Goal: Task Accomplishment & Management: Complete application form

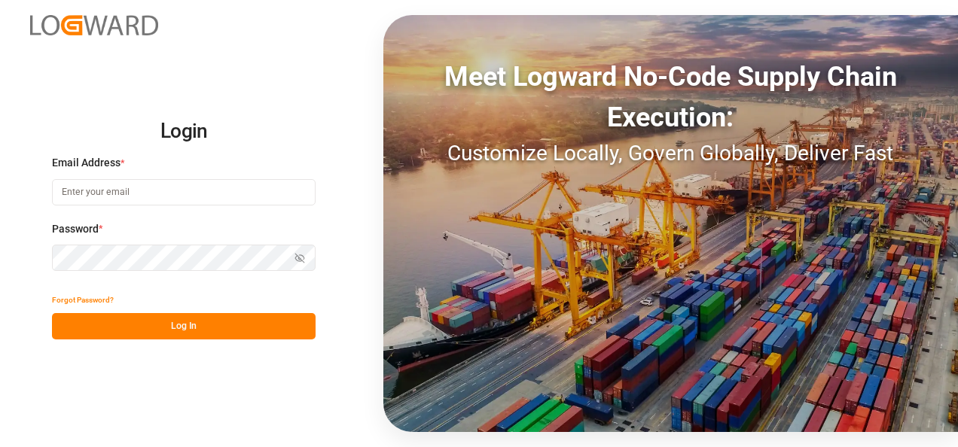
drag, startPoint x: 0, startPoint y: 0, endPoint x: 164, endPoint y: 175, distance: 239.8
click at [160, 175] on div "Email Address *" at bounding box center [184, 188] width 264 height 66
click at [155, 194] on input at bounding box center [184, 192] width 264 height 26
type input "[PERSON_NAME][EMAIL_ADDRESS][PERSON_NAME][DOMAIN_NAME]"
click at [143, 312] on div "Forgot Password?" at bounding box center [184, 300] width 264 height 26
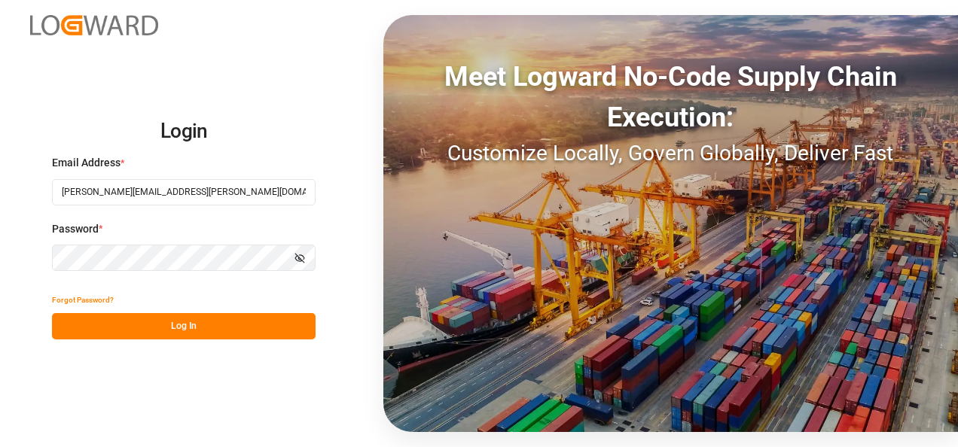
click at [148, 325] on button "Log In" at bounding box center [184, 326] width 264 height 26
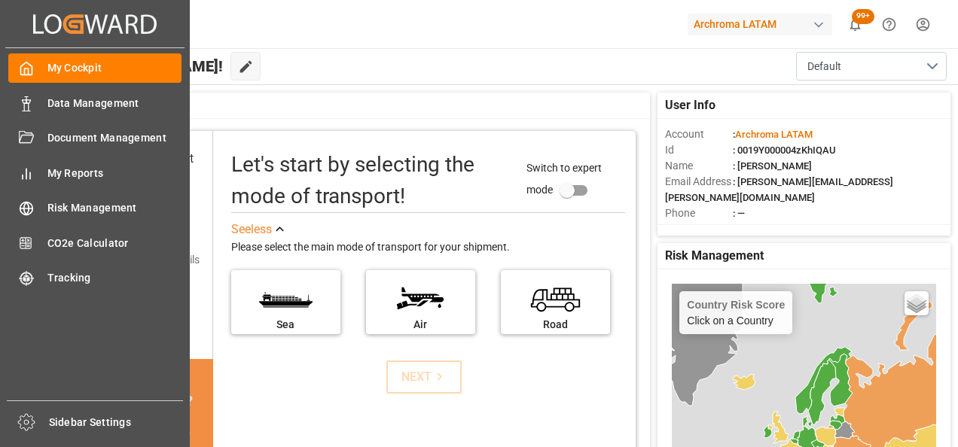
click at [20, 98] on icon at bounding box center [26, 103] width 15 height 15
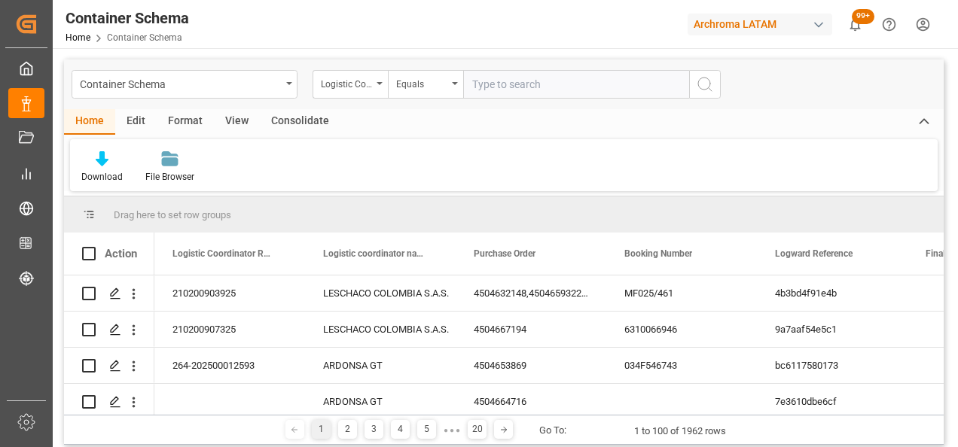
click at [282, 90] on div "Container Schema" at bounding box center [185, 84] width 226 height 29
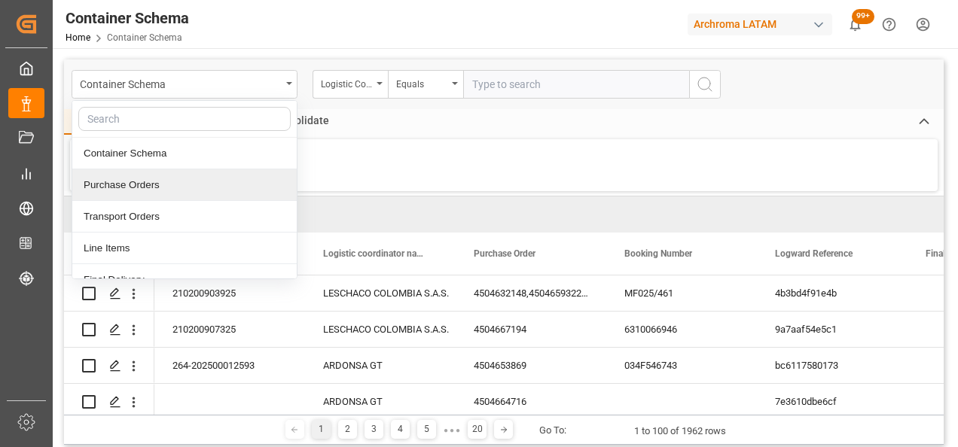
click at [156, 187] on div "Purchase Orders" at bounding box center [184, 185] width 224 height 32
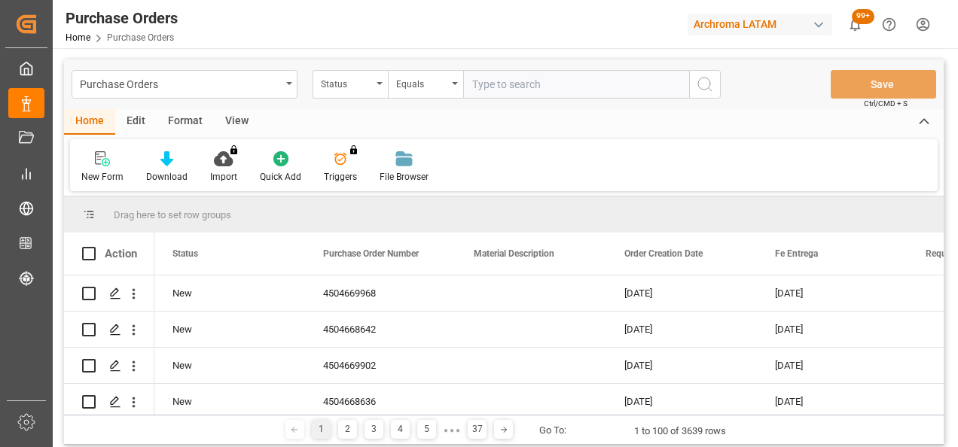
click at [376, 84] on div "Status" at bounding box center [350, 84] width 75 height 29
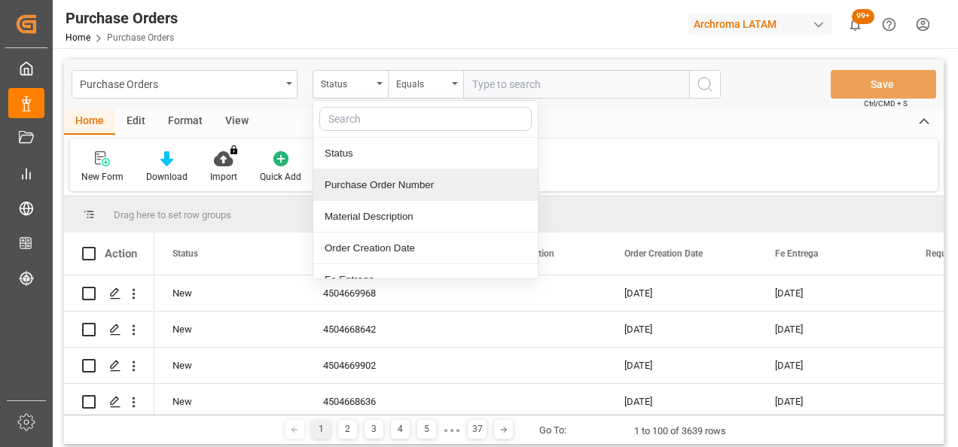
click at [362, 178] on div "Purchase Order Number" at bounding box center [425, 185] width 224 height 32
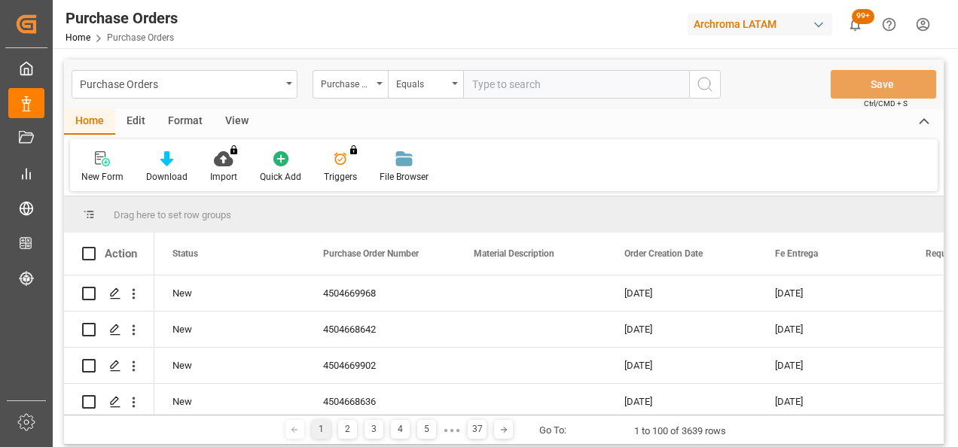
click at [517, 78] on input "text" at bounding box center [576, 84] width 226 height 29
paste input "4504648014"
type input "4504648014"
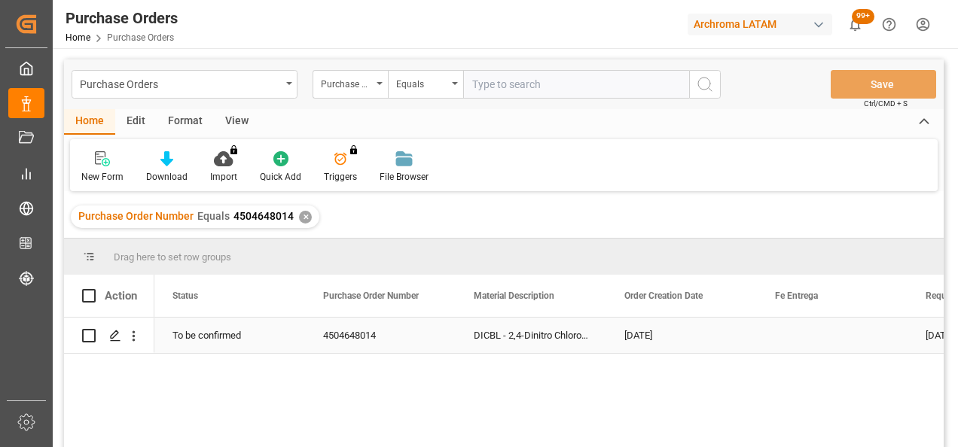
click at [120, 336] on icon "Press SPACE to select this row." at bounding box center [115, 336] width 12 height 12
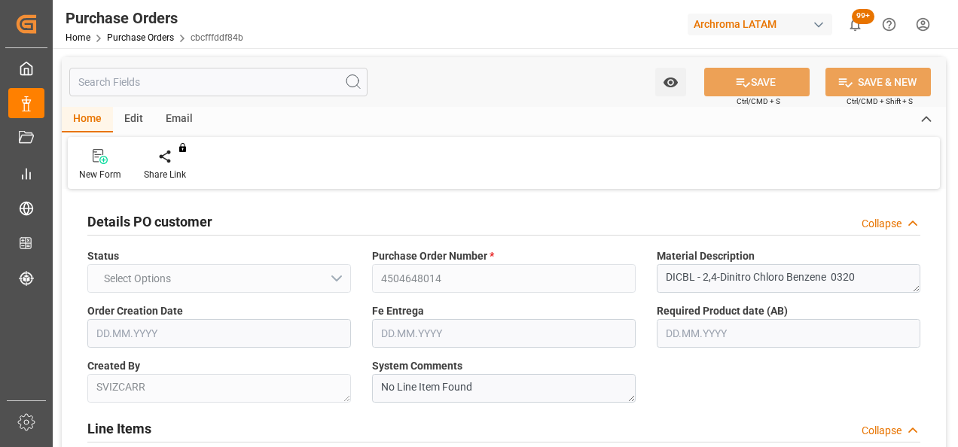
type input "1"
type input "[DATE]"
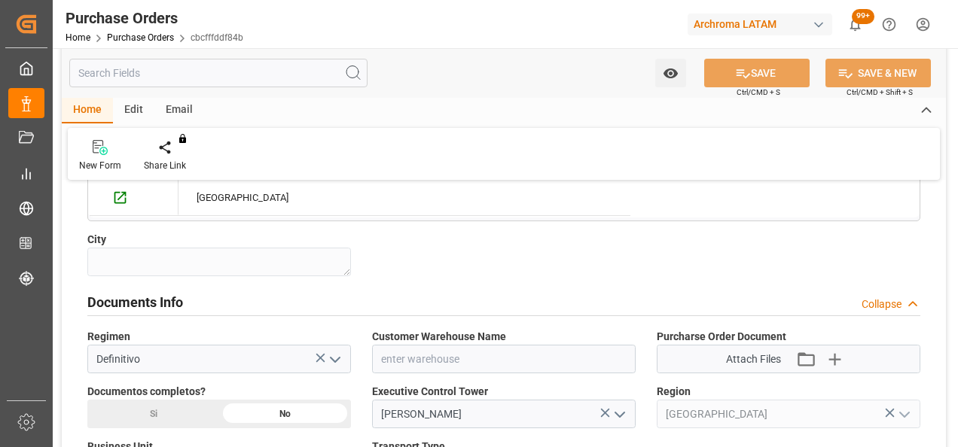
scroll to position [979, 0]
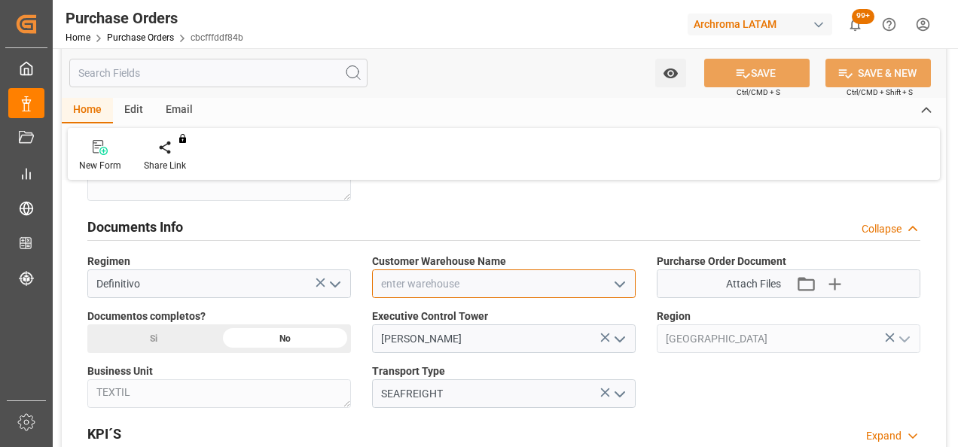
click at [537, 289] on input at bounding box center [504, 284] width 264 height 29
click at [623, 279] on icon "open menu" at bounding box center [620, 285] width 18 height 18
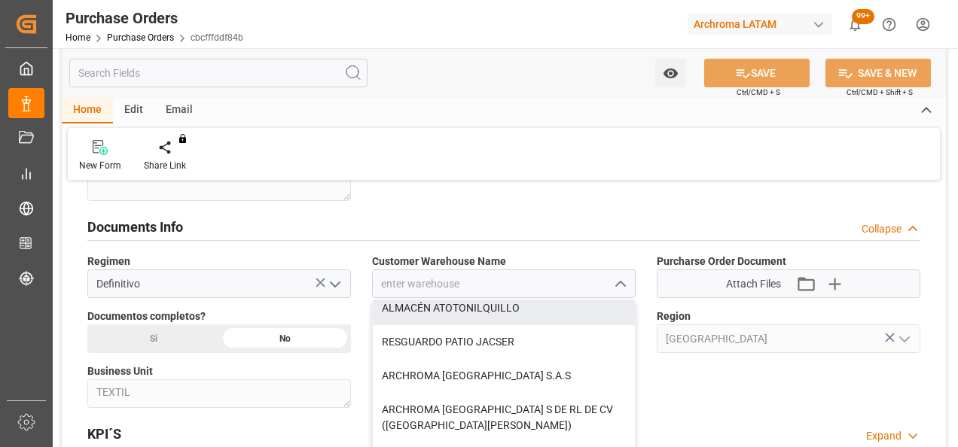
scroll to position [151, 0]
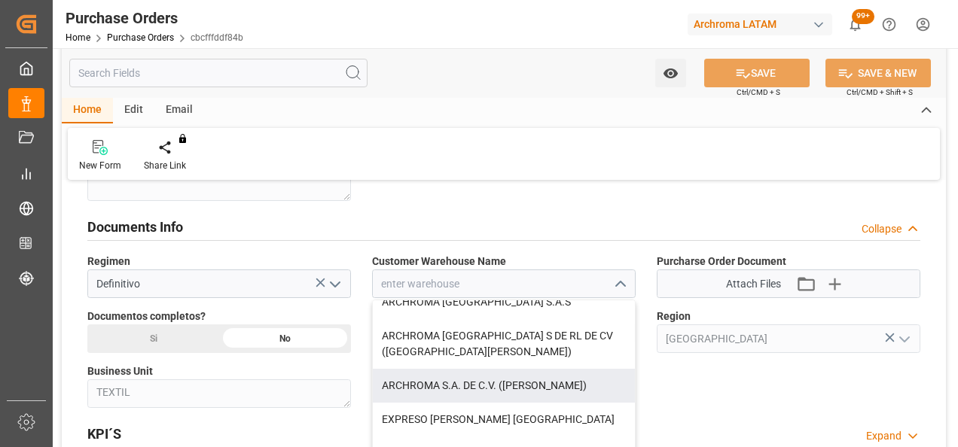
click at [502, 371] on div "ARCHROMA S.A. DE C.V. ([PERSON_NAME])" at bounding box center [504, 386] width 262 height 34
type input "ARCHROMA S.A. DE C.V. ([PERSON_NAME])"
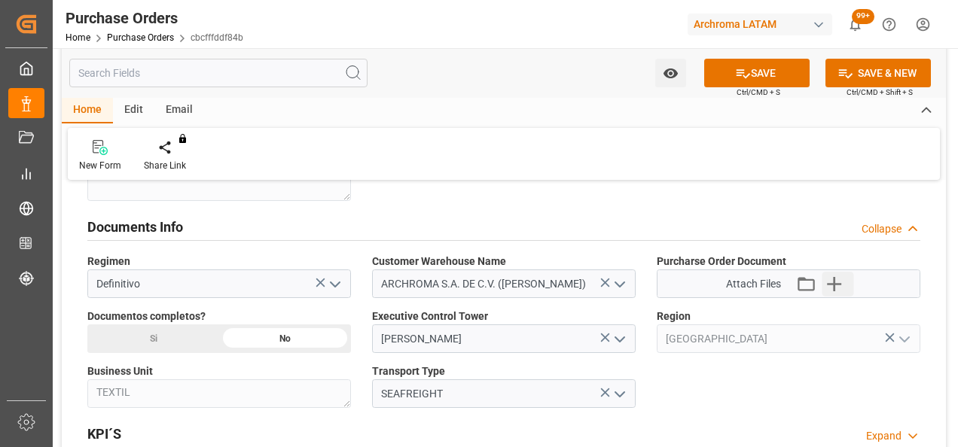
click at [841, 282] on icon "button" at bounding box center [834, 284] width 24 height 24
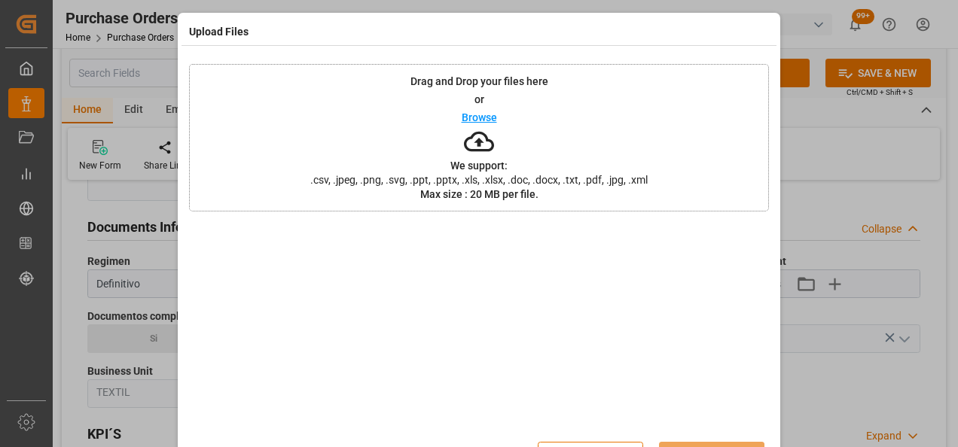
click at [406, 117] on div "Drag and Drop your files here or Browse We support: .csv, .jpeg, .png, .svg, .p…" at bounding box center [479, 138] width 580 height 148
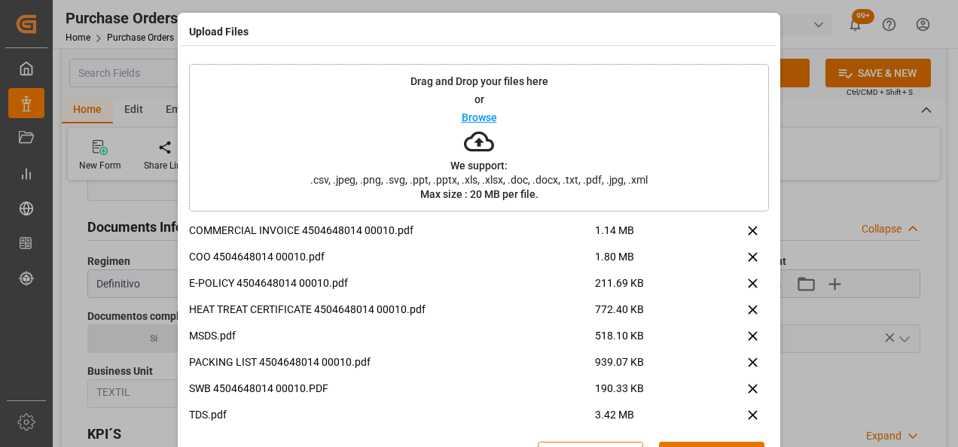
scroll to position [36, 0]
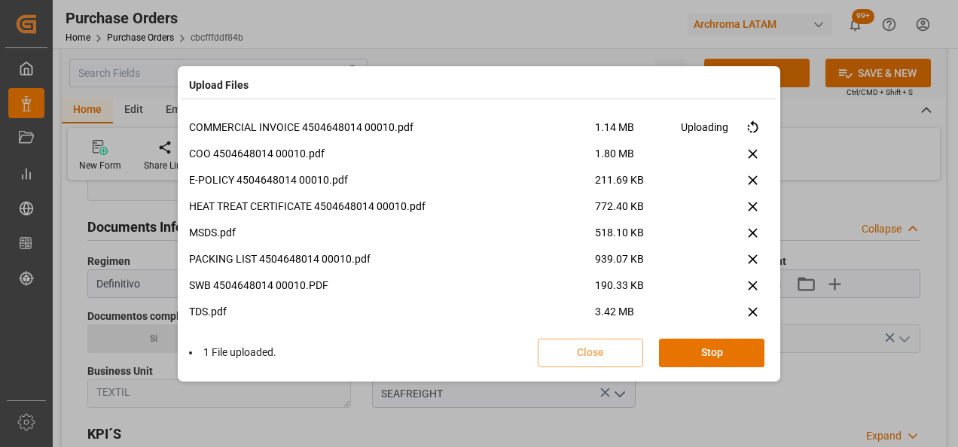
scroll to position [37, 0]
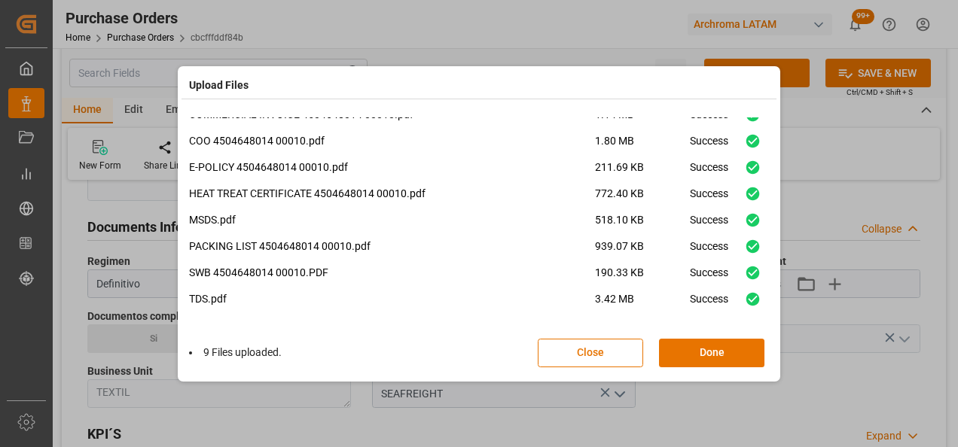
click at [706, 352] on button "Done" at bounding box center [711, 353] width 105 height 29
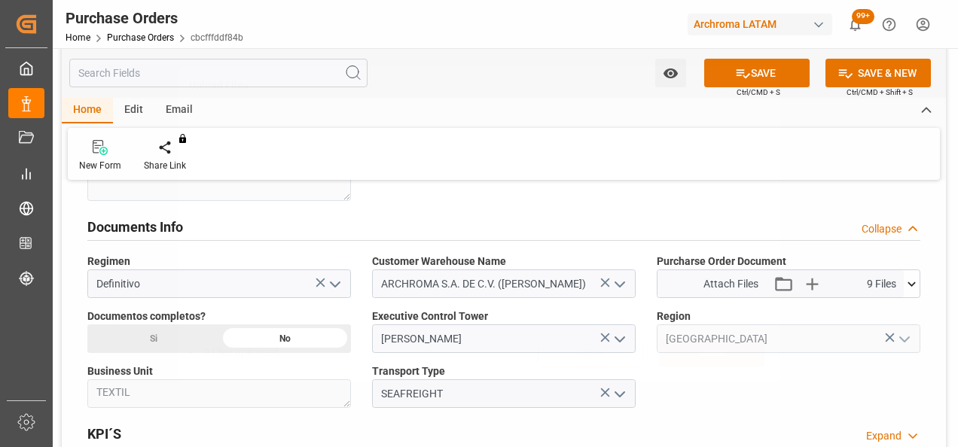
scroll to position [0, 0]
click at [172, 325] on div "Si" at bounding box center [153, 339] width 132 height 29
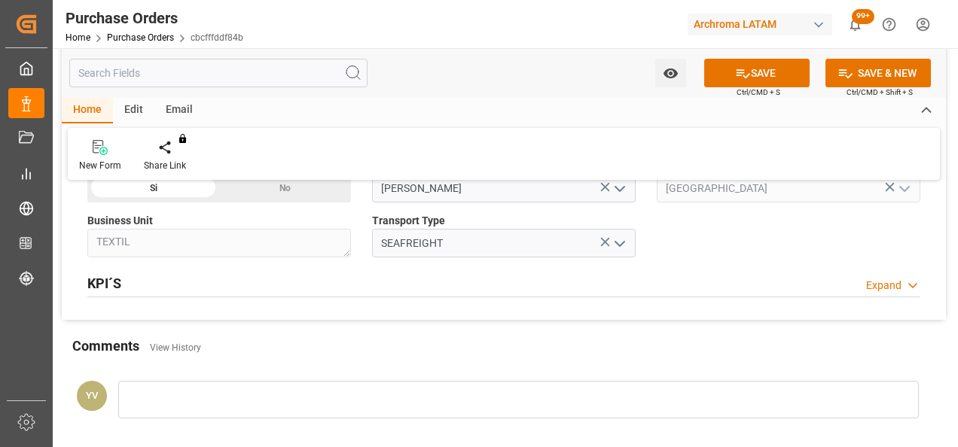
scroll to position [1205, 0]
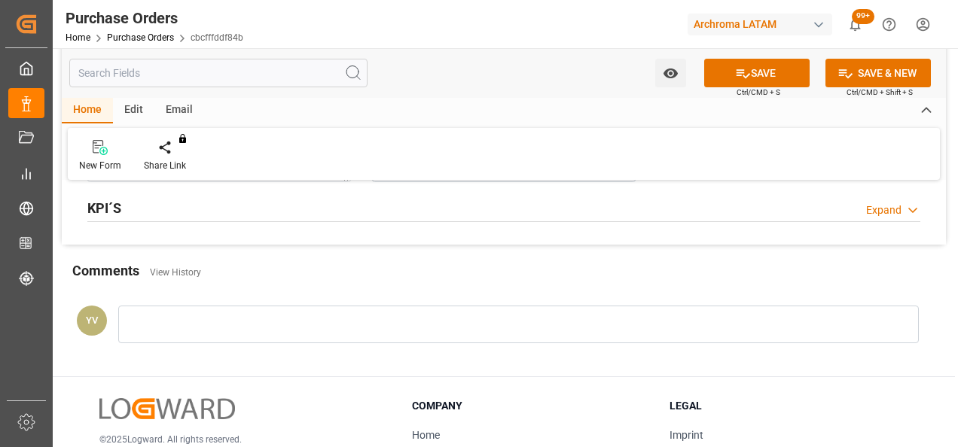
click at [194, 339] on div at bounding box center [518, 325] width 801 height 38
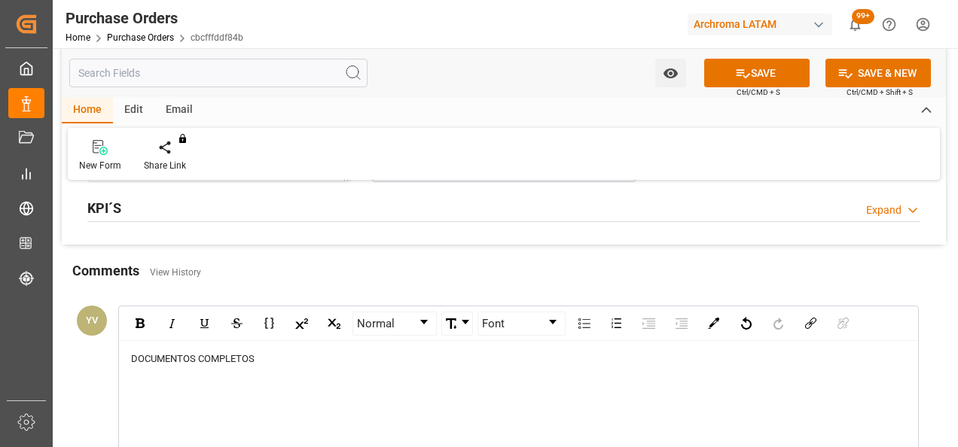
click at [310, 371] on div "rdw-editor" at bounding box center [519, 373] width 776 height 15
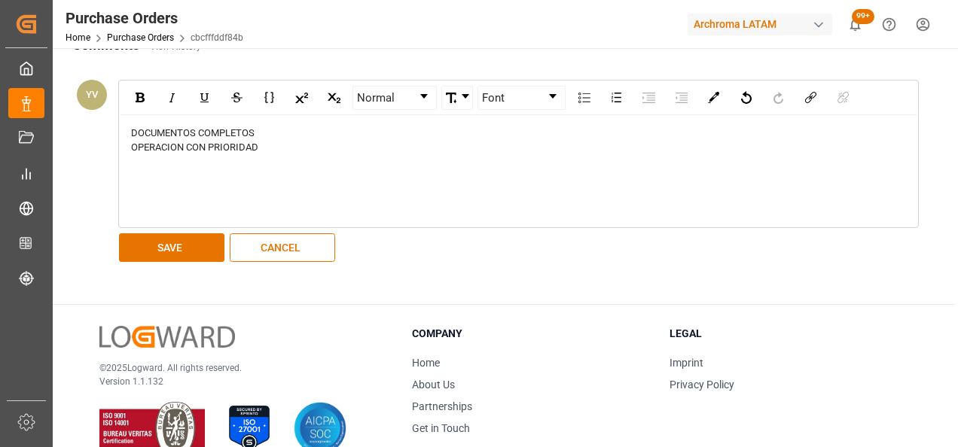
click at [187, 233] on button "SAVE" at bounding box center [171, 247] width 105 height 29
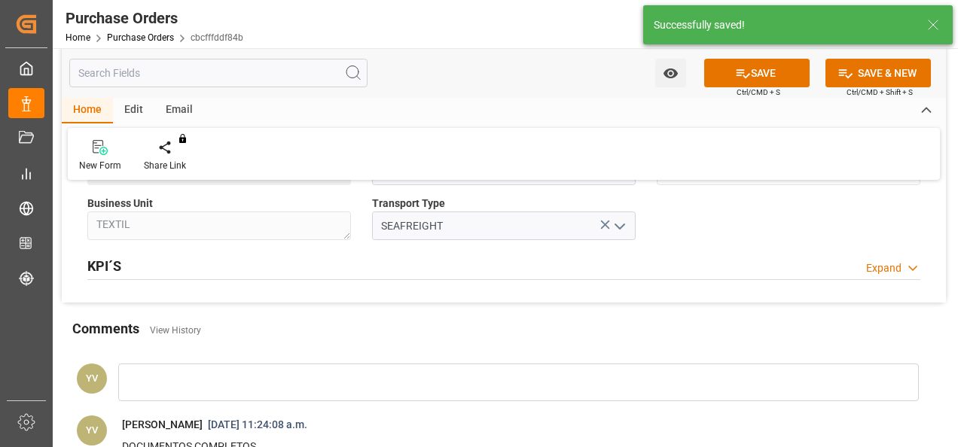
scroll to position [1106, 0]
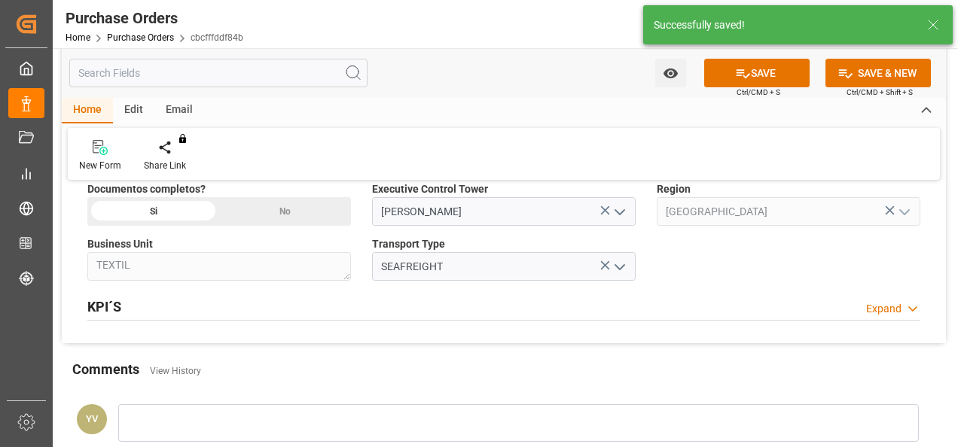
click at [675, 77] on icon "open menu" at bounding box center [671, 74] width 16 height 16
click at [619, 98] on div "Start Watching" at bounding box center [597, 107] width 181 height 35
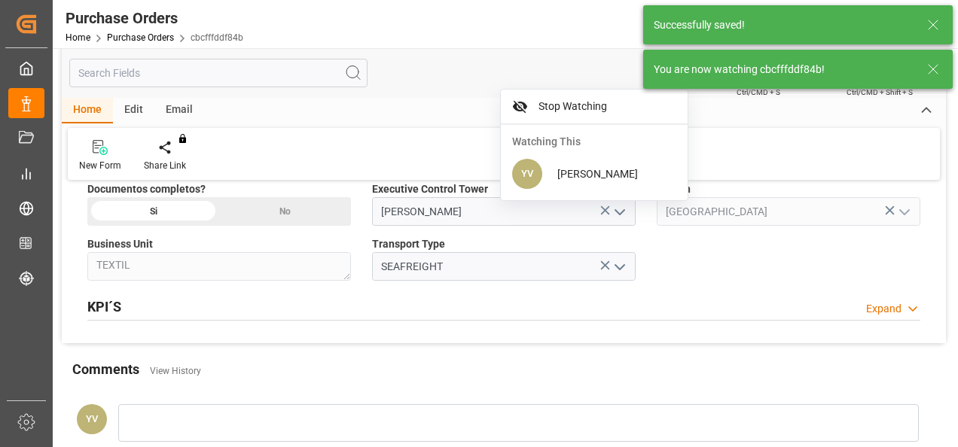
click at [935, 71] on icon at bounding box center [933, 69] width 18 height 18
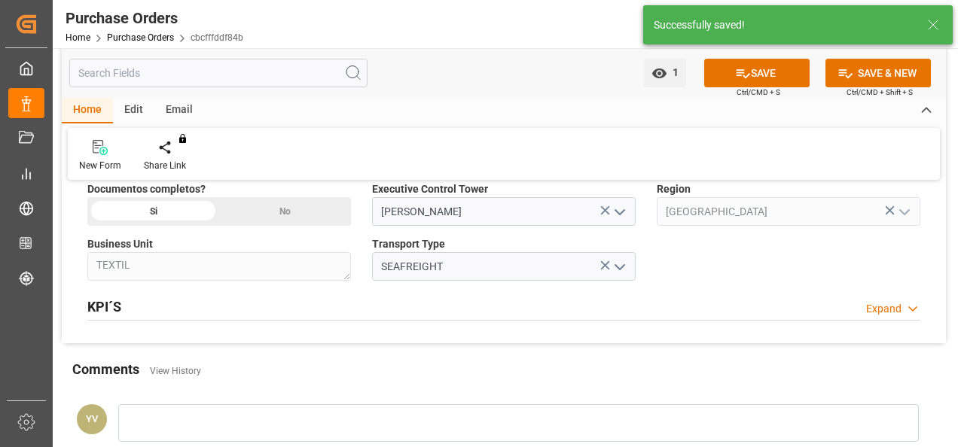
click at [739, 76] on icon at bounding box center [743, 74] width 16 height 16
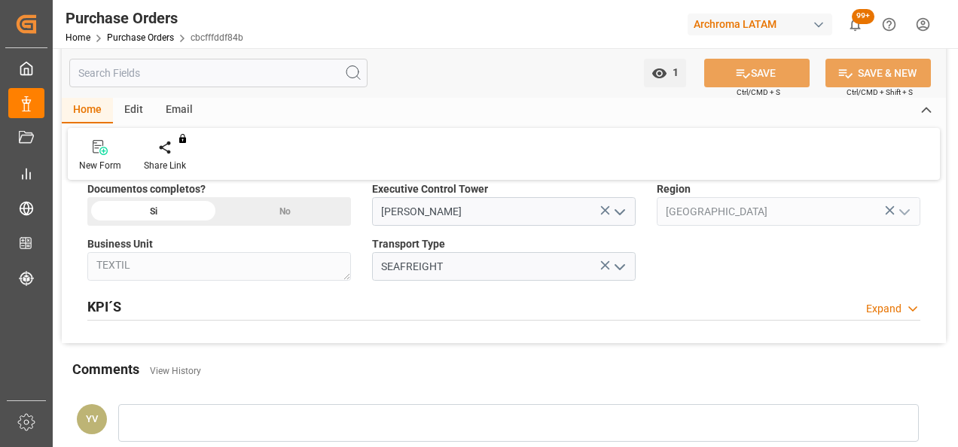
click at [150, 41] on link "Purchase Orders" at bounding box center [140, 37] width 67 height 11
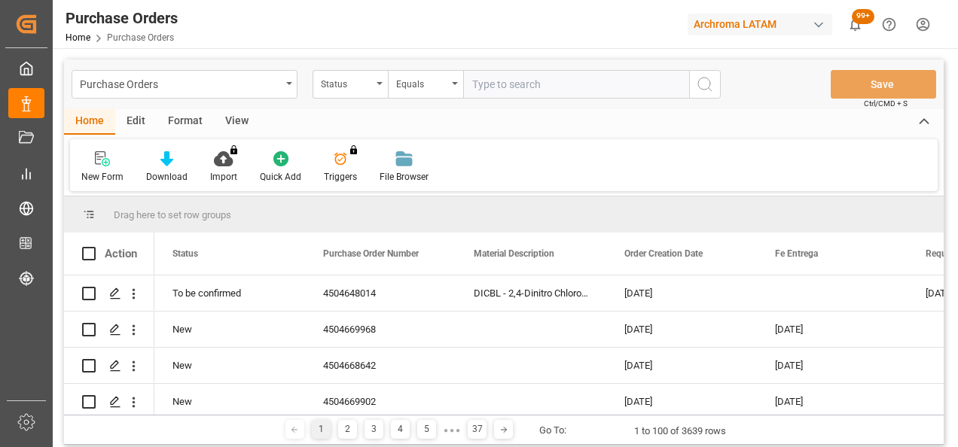
click at [369, 89] on div "Status" at bounding box center [346, 82] width 51 height 17
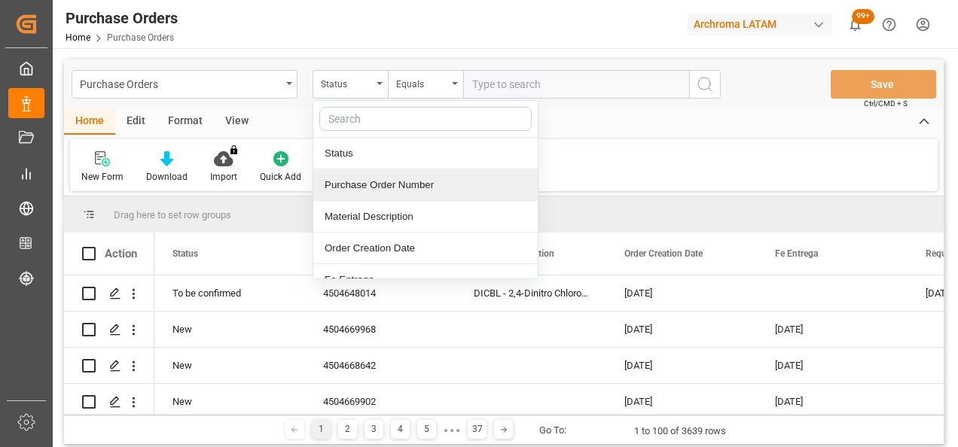
click at [371, 191] on div "Purchase Order Number" at bounding box center [425, 185] width 224 height 32
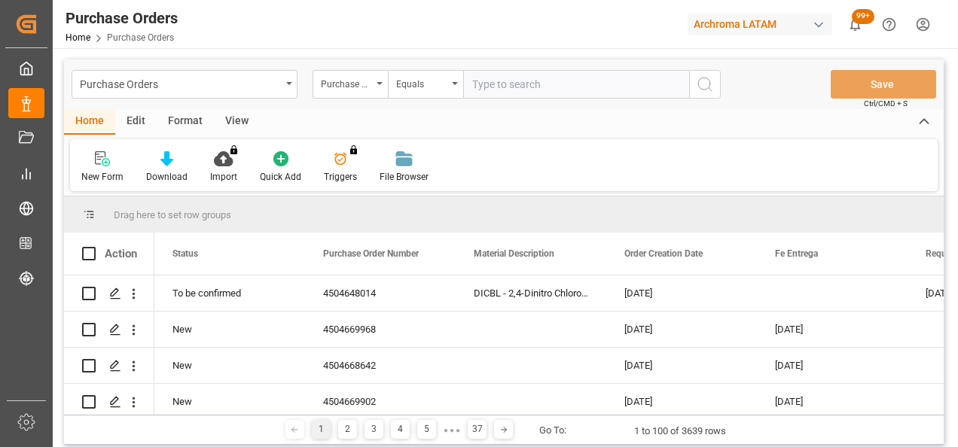
click at [526, 91] on input "text" at bounding box center [576, 84] width 226 height 29
paste input "4504650964"
type input "4504650964"
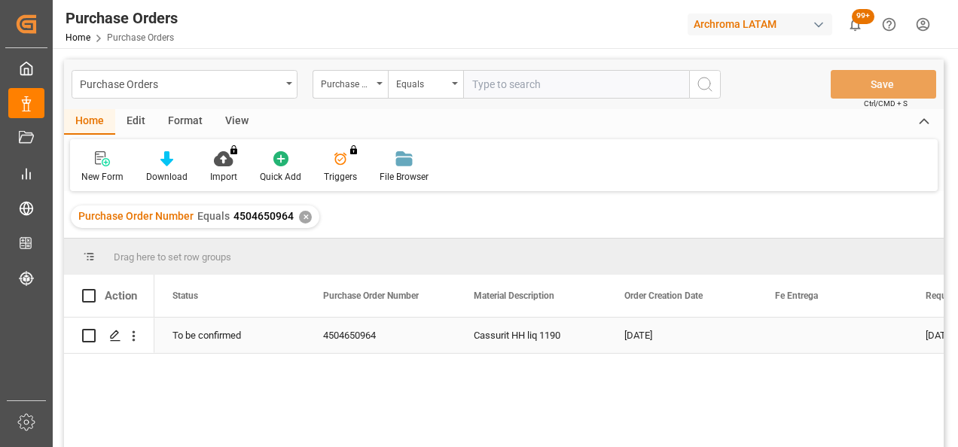
click at [118, 334] on icon "Press SPACE to select this row." at bounding box center [115, 336] width 12 height 12
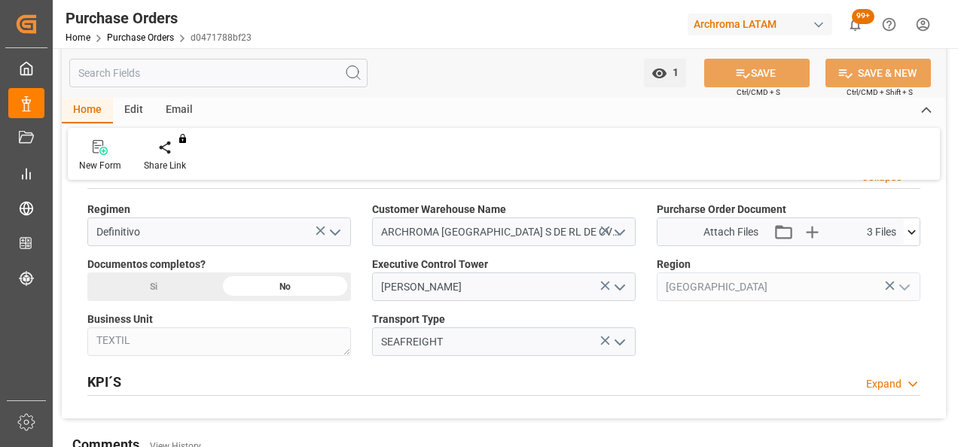
scroll to position [1054, 0]
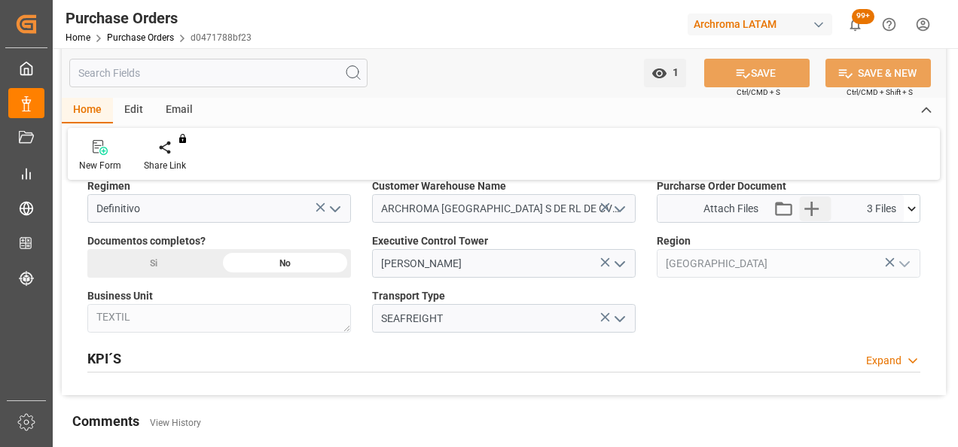
click at [824, 209] on button "Upload new file" at bounding box center [816, 209] width 32 height 24
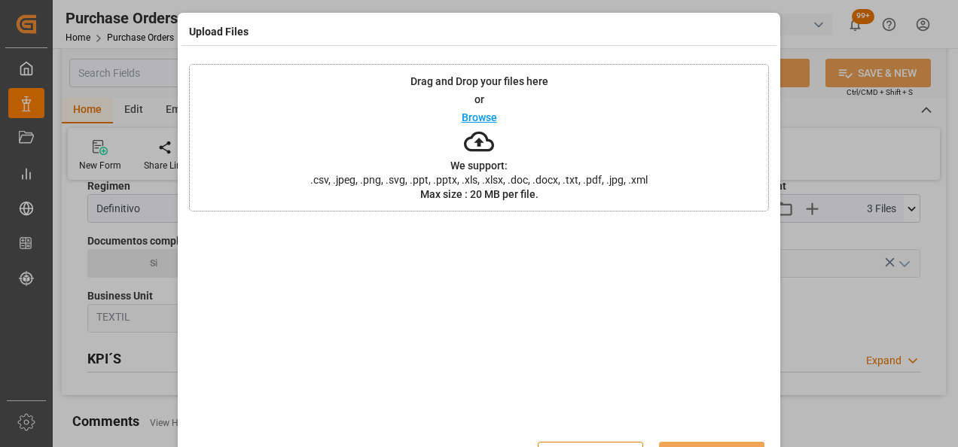
click at [294, 133] on div "Drag and Drop your files here or Browse We support: .csv, .jpeg, .png, .svg, .p…" at bounding box center [479, 138] width 580 height 148
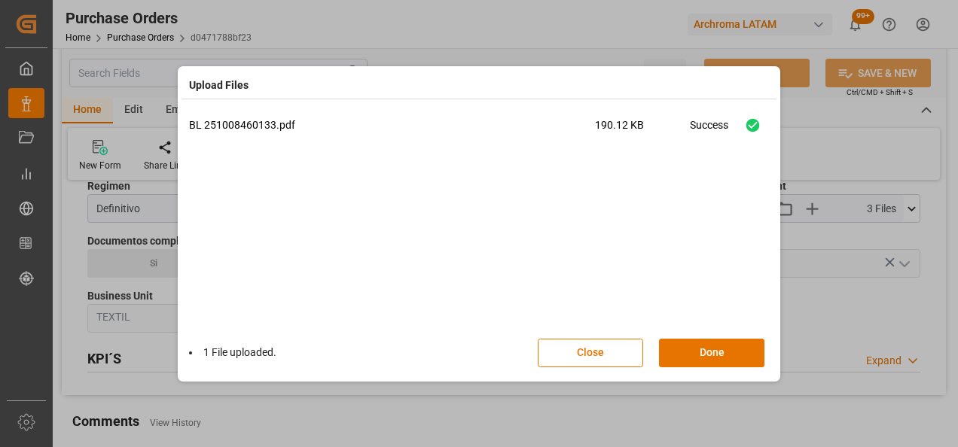
click at [729, 354] on button "Done" at bounding box center [711, 353] width 105 height 29
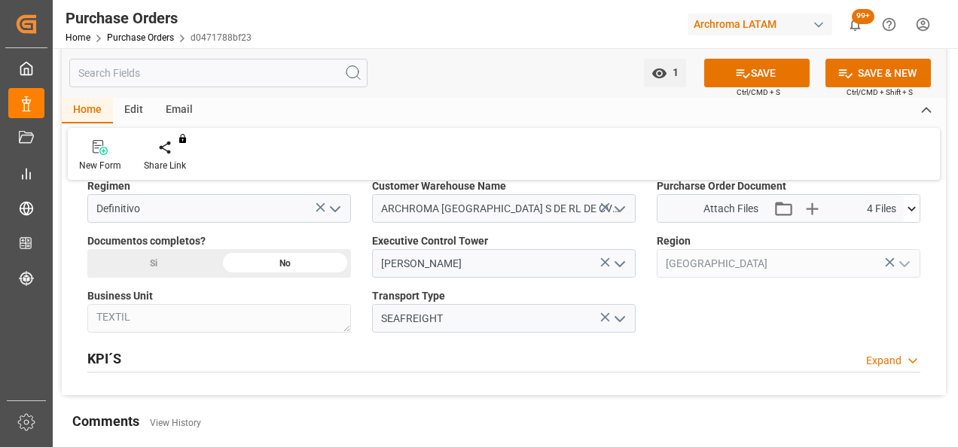
click at [161, 259] on div "Si" at bounding box center [153, 263] width 132 height 29
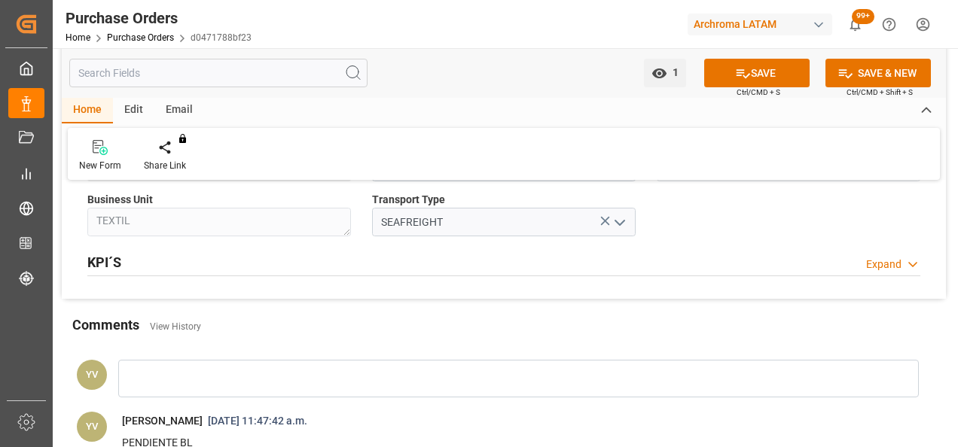
scroll to position [1205, 0]
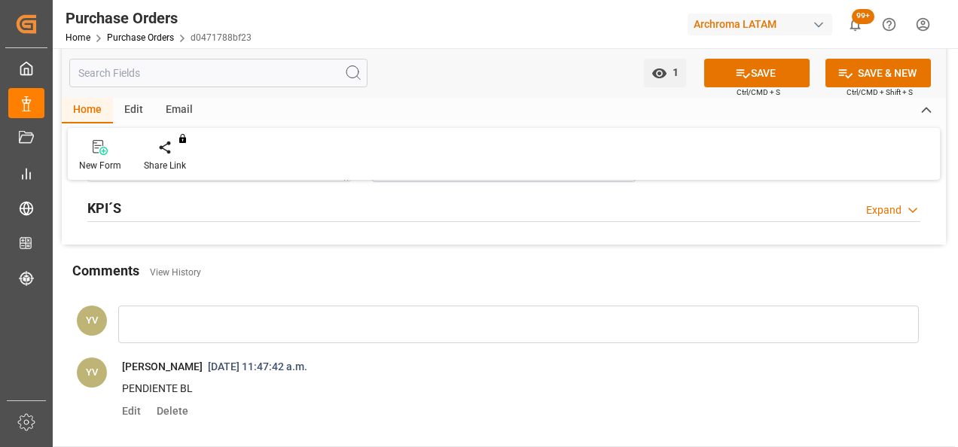
click at [189, 322] on div at bounding box center [518, 325] width 801 height 38
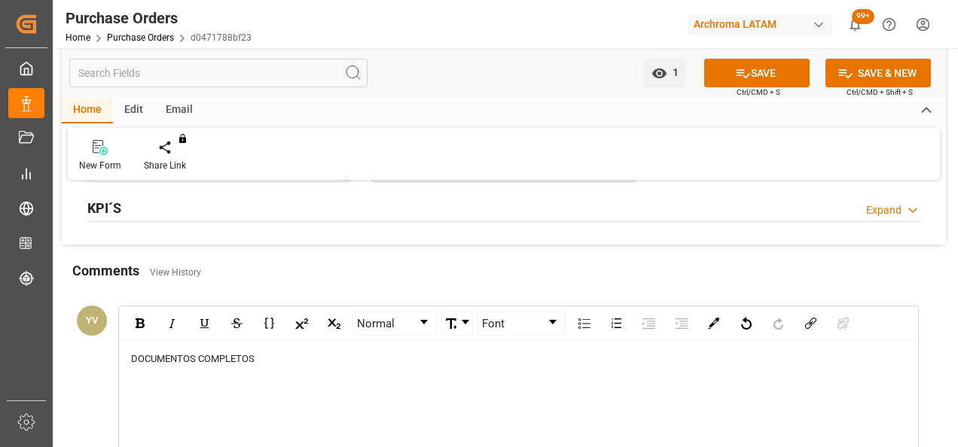
scroll to position [1356, 0]
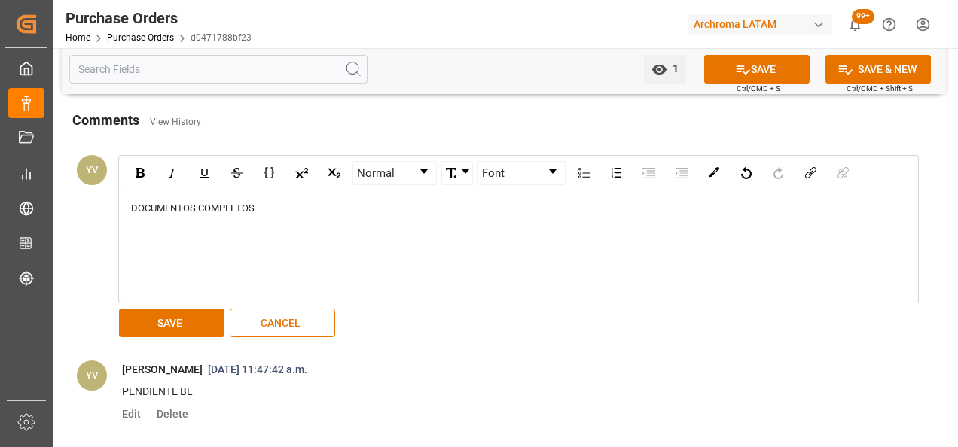
click at [171, 311] on button "SAVE" at bounding box center [171, 323] width 105 height 29
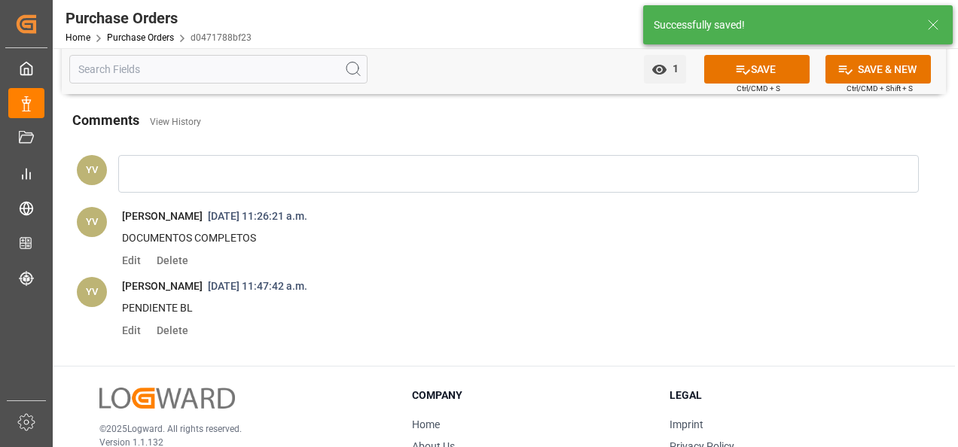
click at [742, 71] on icon at bounding box center [743, 70] width 16 height 16
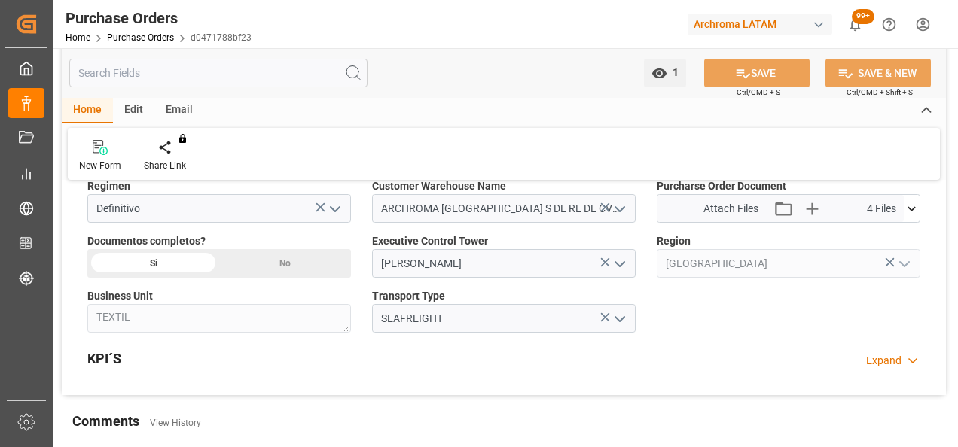
scroll to position [1130, 0]
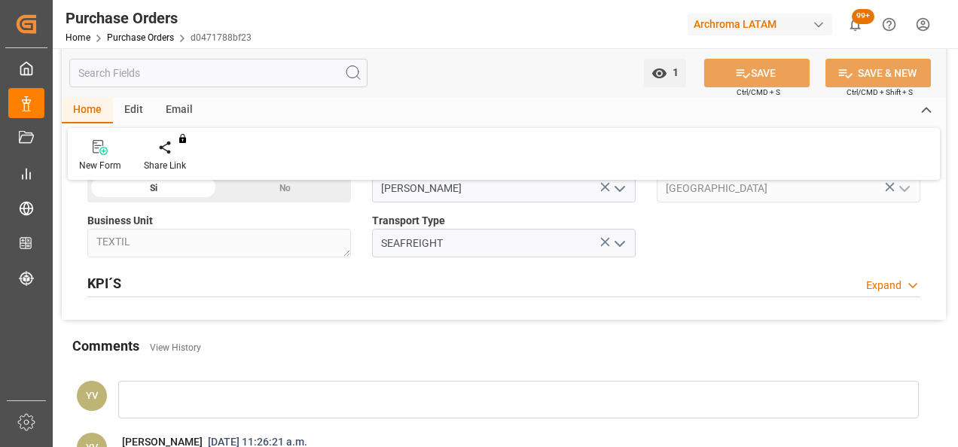
click at [157, 40] on link "Purchase Orders" at bounding box center [140, 37] width 67 height 11
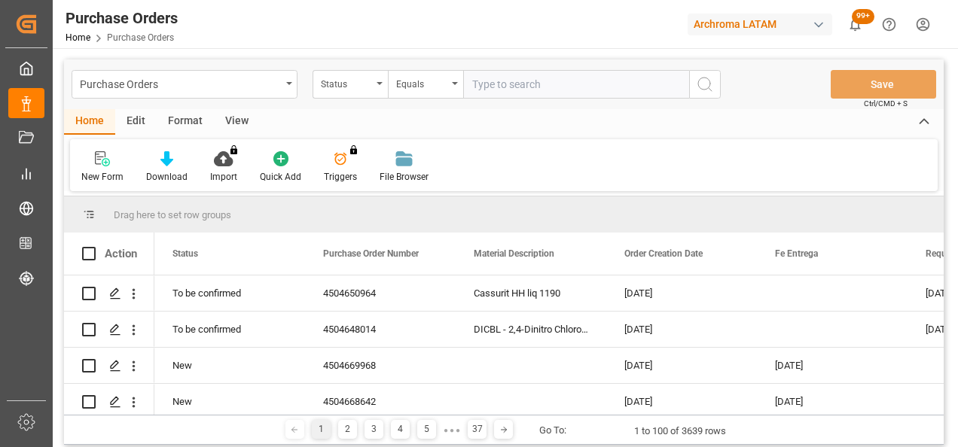
drag, startPoint x: 371, startPoint y: 86, endPoint x: 281, endPoint y: 96, distance: 90.2
click at [372, 86] on div "Status" at bounding box center [350, 84] width 75 height 29
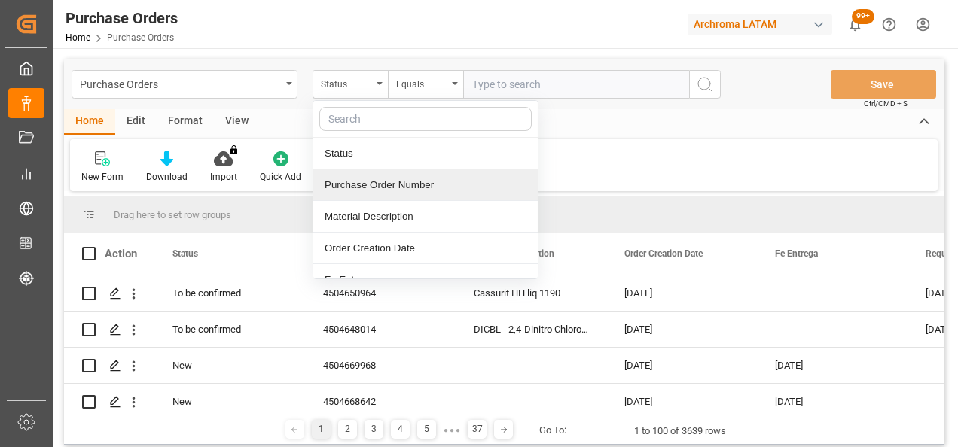
click at [366, 182] on div "Purchase Order Number" at bounding box center [425, 185] width 224 height 32
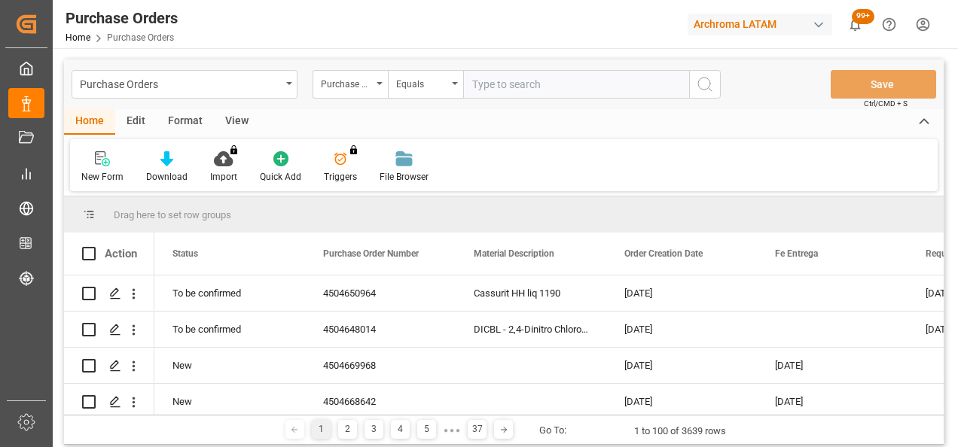
click at [538, 87] on input "text" at bounding box center [576, 84] width 226 height 29
paste input "4504653885"
type input "4504653885"
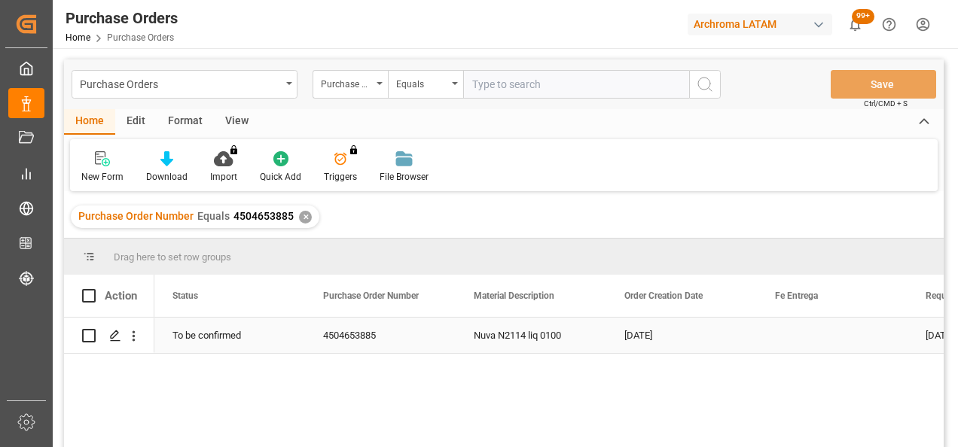
click at [112, 340] on icon "Press SPACE to select this row." at bounding box center [115, 336] width 12 height 12
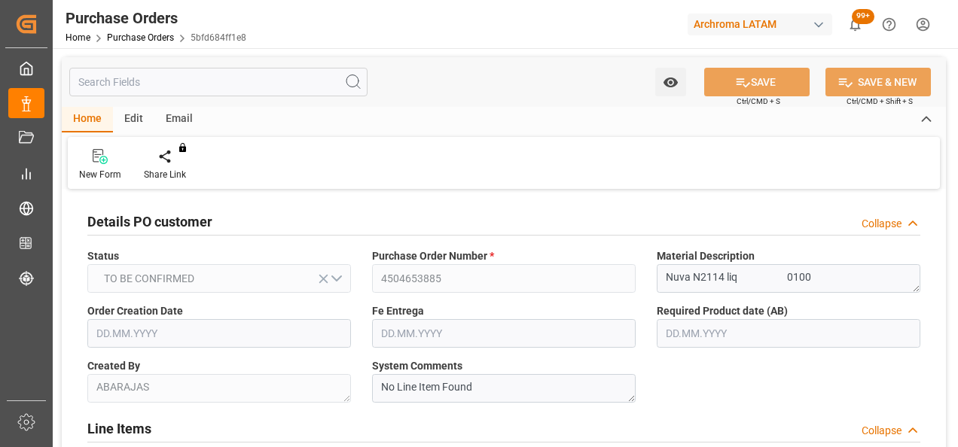
type input "[DATE]"
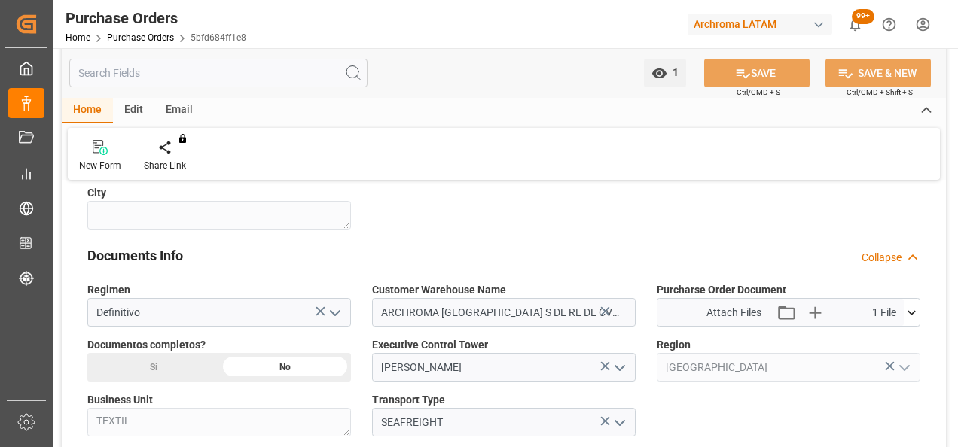
scroll to position [1054, 0]
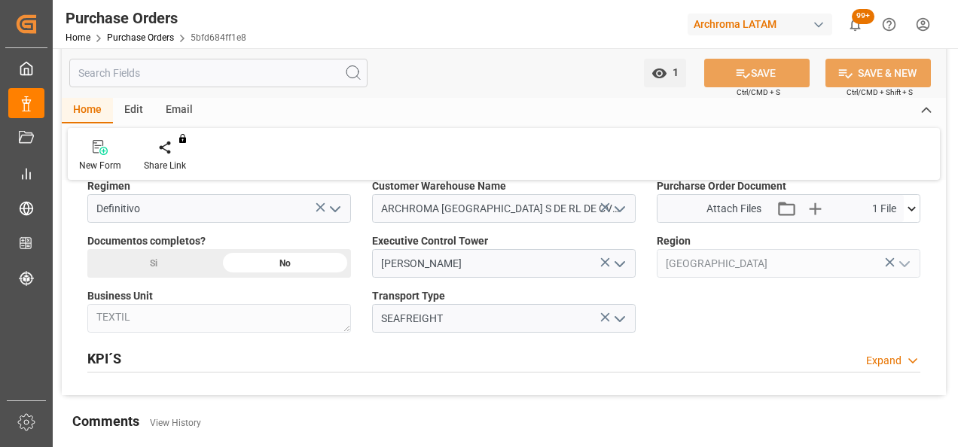
click at [905, 205] on icon at bounding box center [912, 209] width 16 height 16
click at [820, 206] on icon "button" at bounding box center [814, 209] width 14 height 14
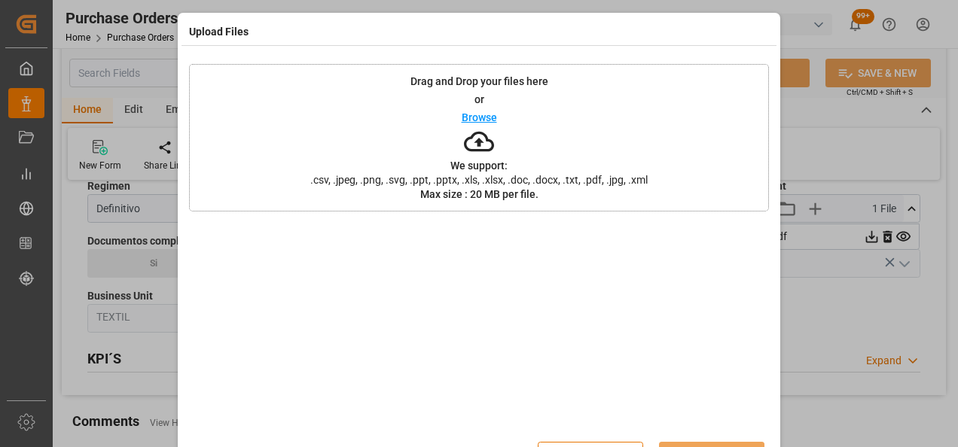
click at [377, 134] on div "Drag and Drop your files here or Browse We support: .csv, .jpeg, .png, .svg, .p…" at bounding box center [479, 138] width 580 height 148
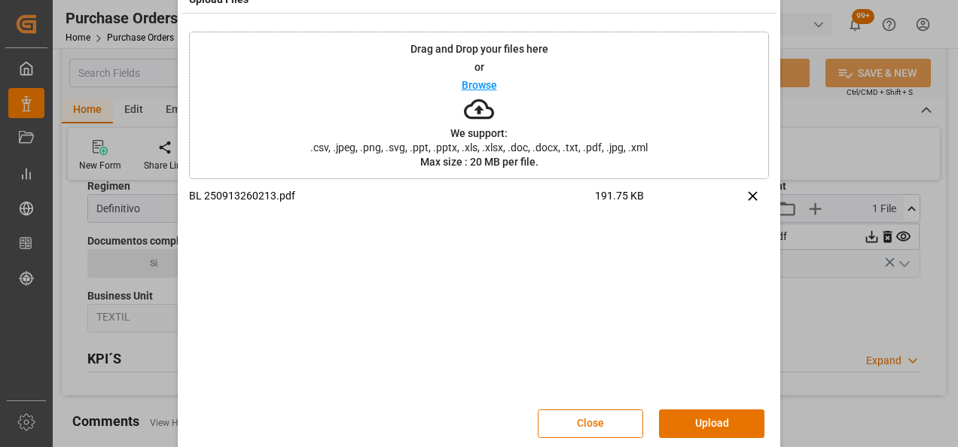
scroll to position [49, 0]
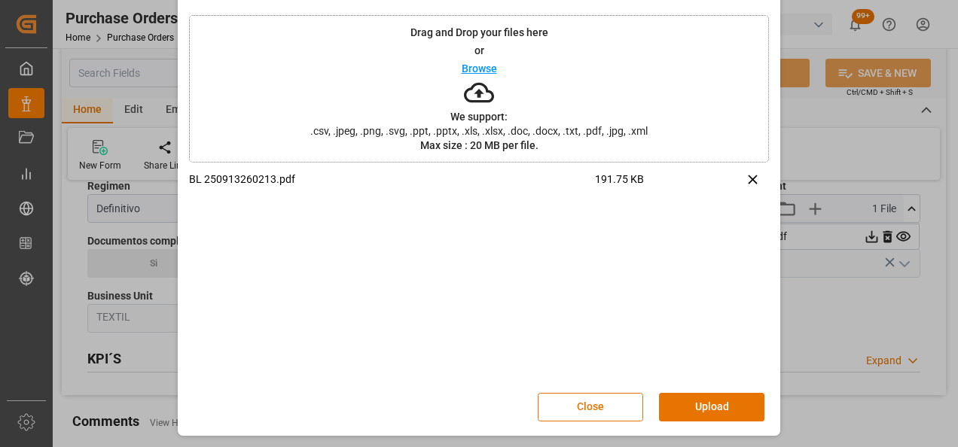
click at [710, 403] on button "Upload" at bounding box center [711, 407] width 105 height 29
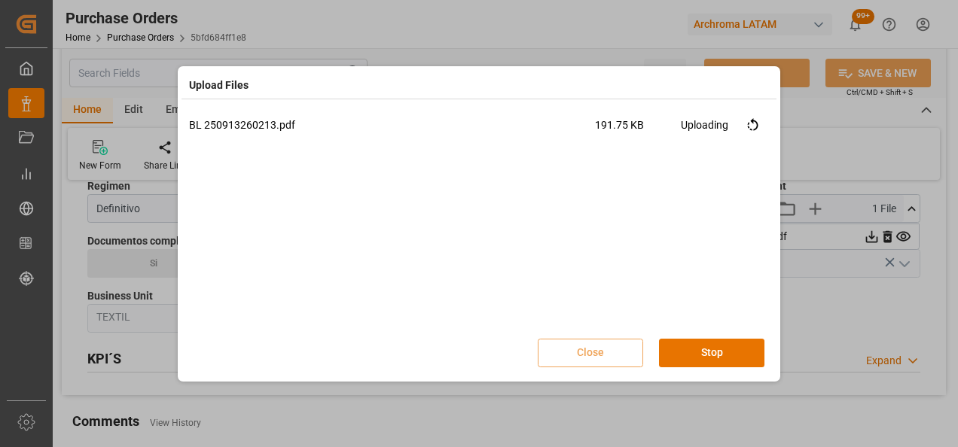
scroll to position [0, 0]
click at [694, 352] on button "Done" at bounding box center [711, 353] width 105 height 29
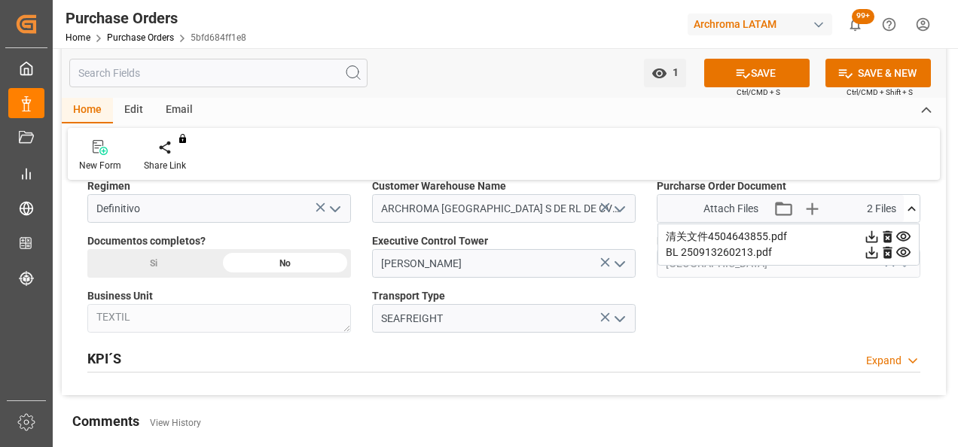
click at [886, 232] on icon at bounding box center [887, 237] width 9 height 12
click at [815, 205] on icon "button" at bounding box center [814, 209] width 14 height 14
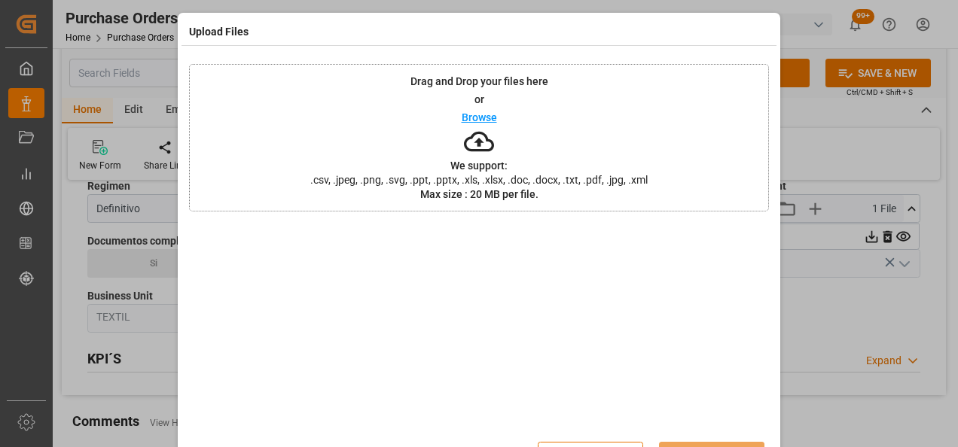
click at [396, 127] on div "Drag and Drop your files here or Browse We support: .csv, .jpeg, .png, .svg, .p…" at bounding box center [479, 138] width 580 height 148
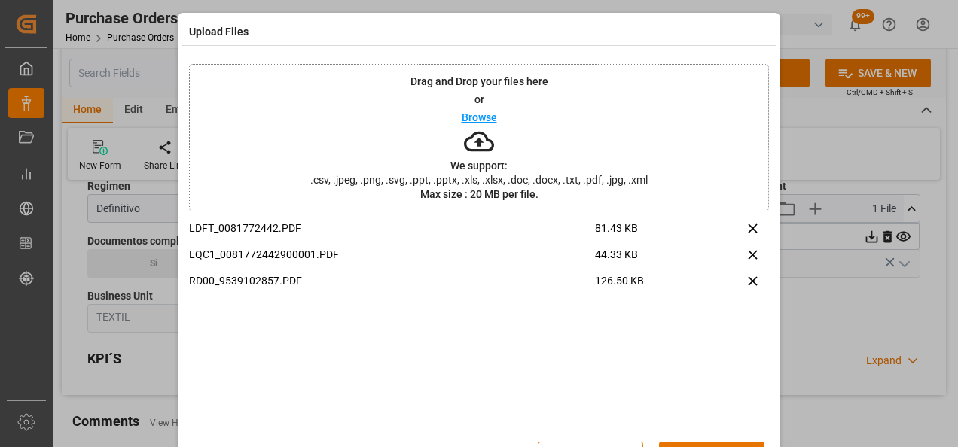
click at [728, 447] on html "Created by potrace 1.15, written by [PERSON_NAME] [DATE]-[DATE] Created by potr…" at bounding box center [479, 223] width 958 height 447
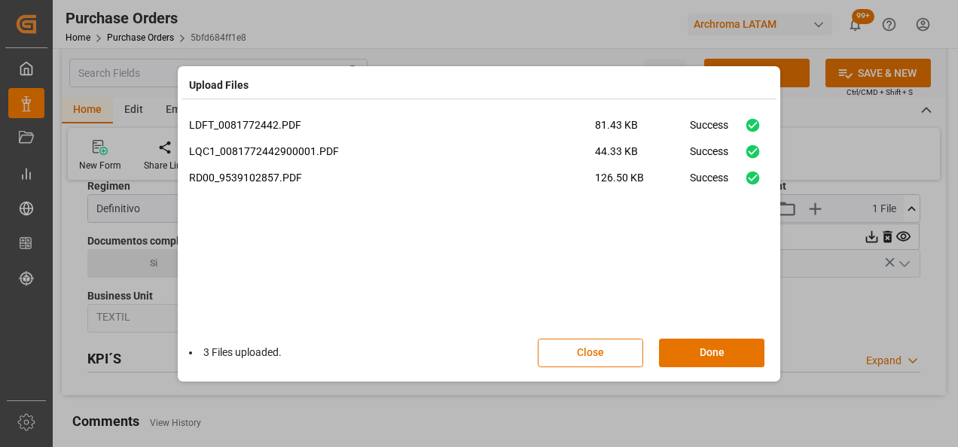
click at [733, 348] on button "Done" at bounding box center [711, 353] width 105 height 29
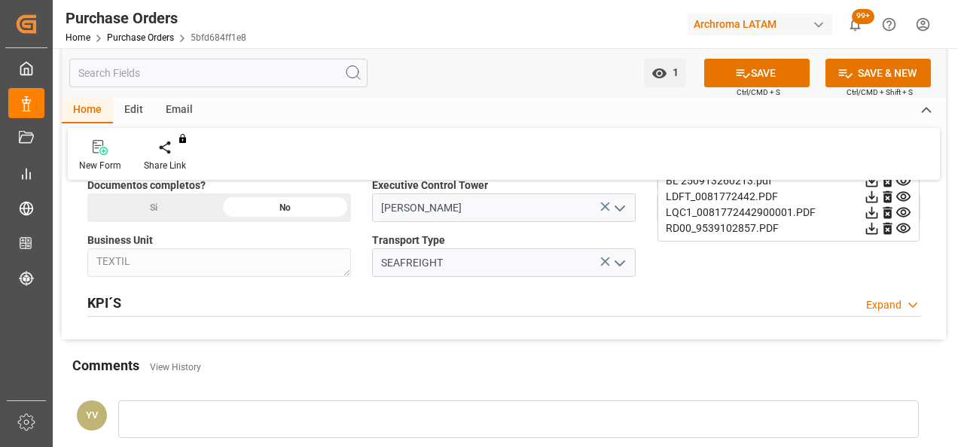
scroll to position [1130, 0]
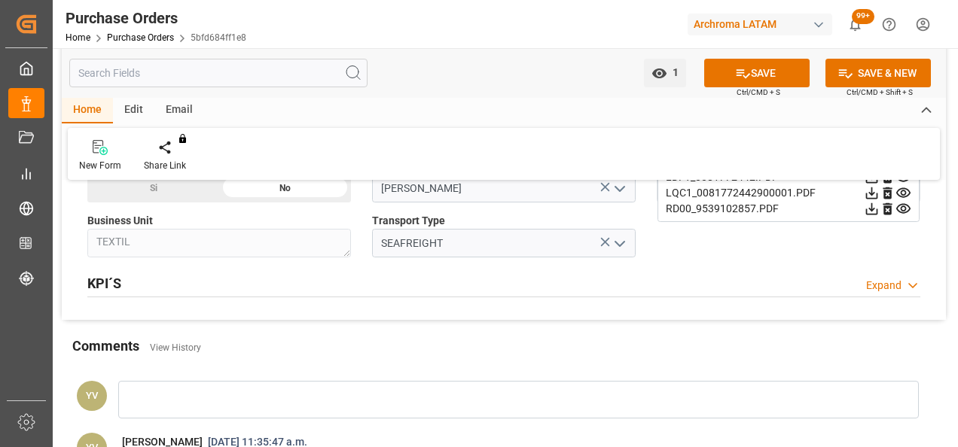
click at [177, 188] on div "Si" at bounding box center [153, 188] width 132 height 29
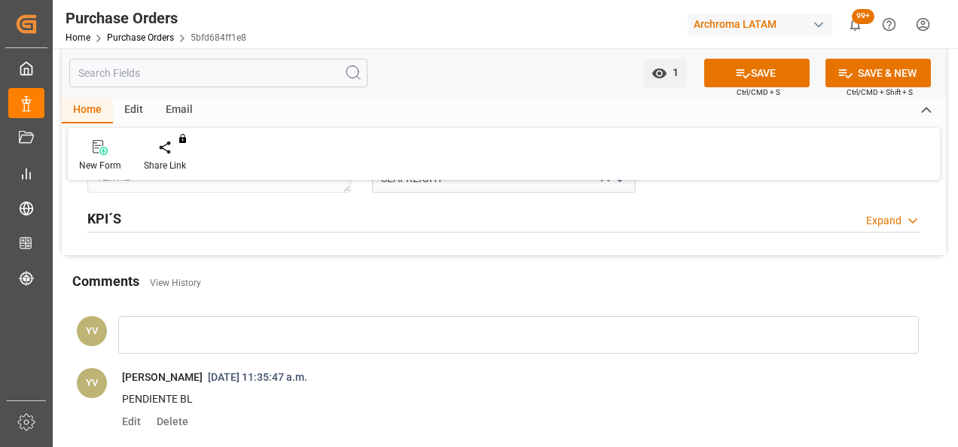
scroll to position [1280, 0]
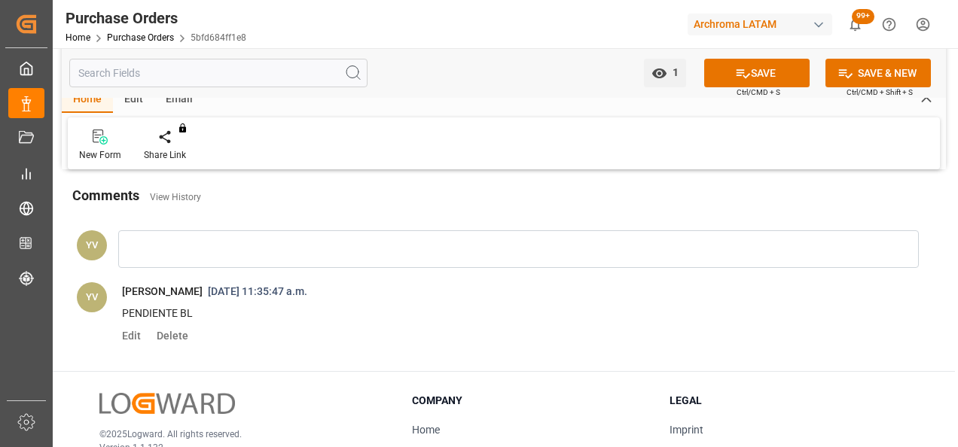
click at [197, 249] on div at bounding box center [518, 249] width 801 height 38
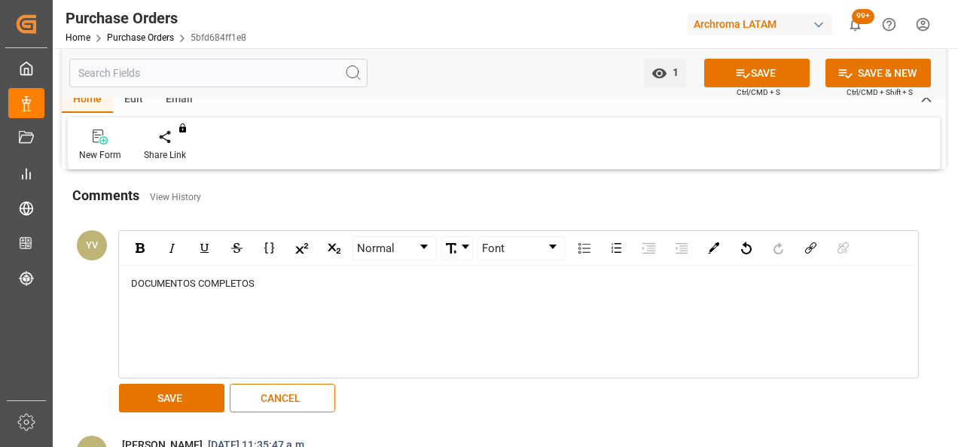
click at [196, 390] on button "SAVE" at bounding box center [171, 398] width 105 height 29
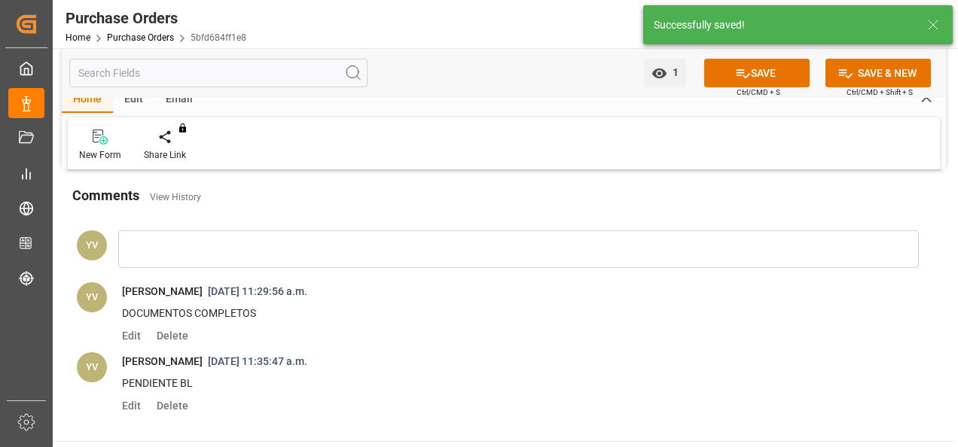
click at [664, 80] on icon "open menu" at bounding box center [659, 74] width 16 height 16
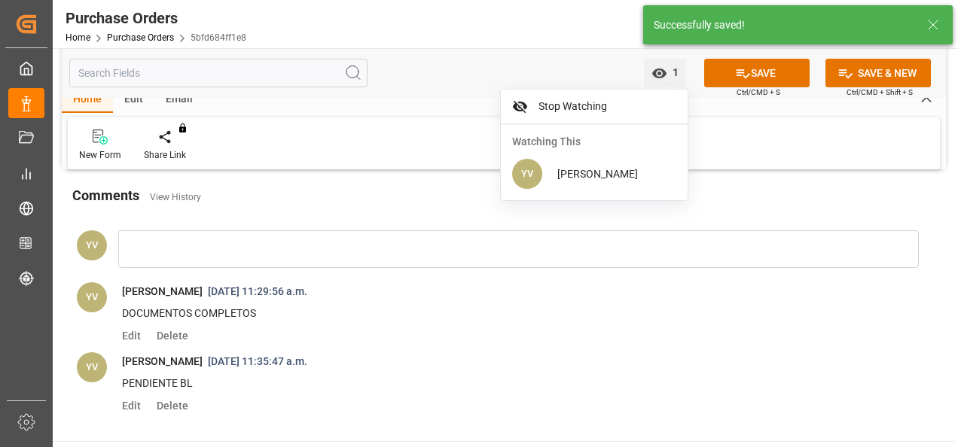
click at [616, 108] on span "Stop Watching" at bounding box center [604, 107] width 143 height 16
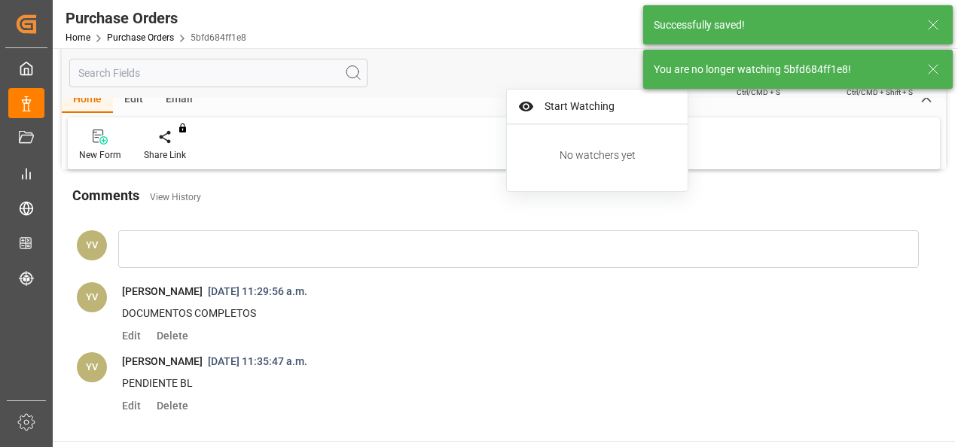
click at [927, 65] on icon at bounding box center [933, 69] width 18 height 18
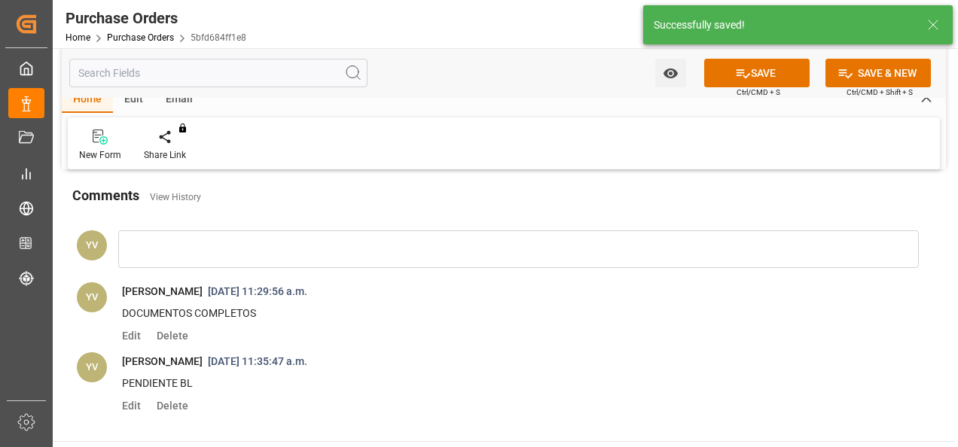
click at [652, 74] on div "Watch Option" at bounding box center [666, 73] width 45 height 29
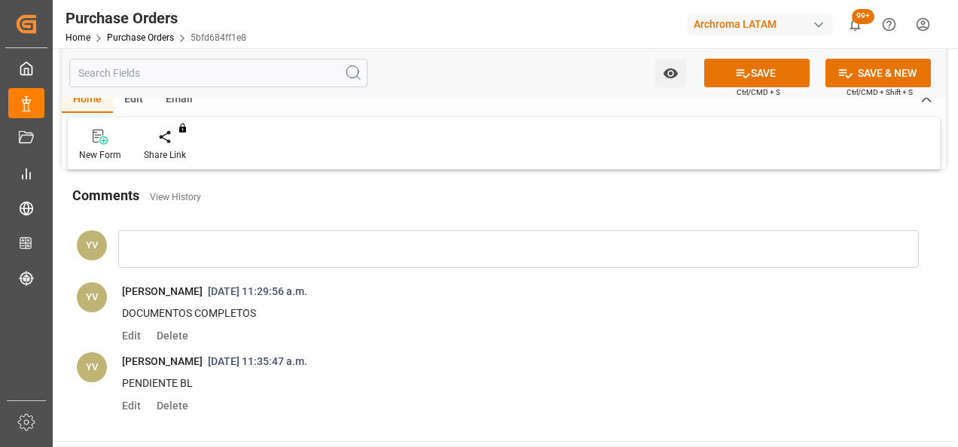
click at [669, 73] on icon "open menu" at bounding box center [670, 74] width 14 height 10
click at [583, 110] on span "Start Watching" at bounding box center [607, 107] width 137 height 16
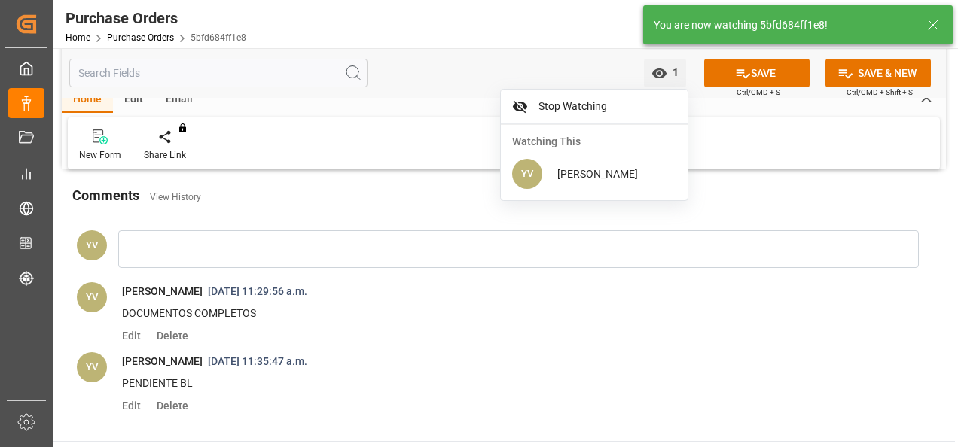
click at [756, 75] on button "SAVE" at bounding box center [756, 73] width 105 height 29
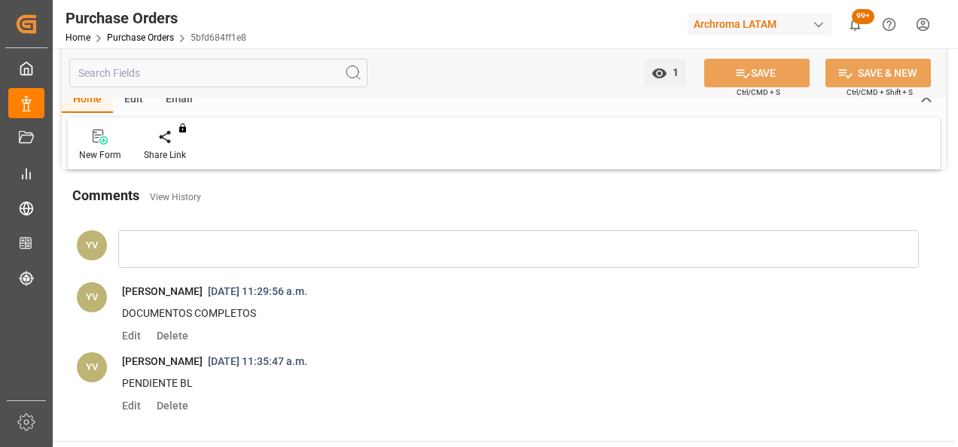
click at [158, 36] on link "Purchase Orders" at bounding box center [140, 37] width 67 height 11
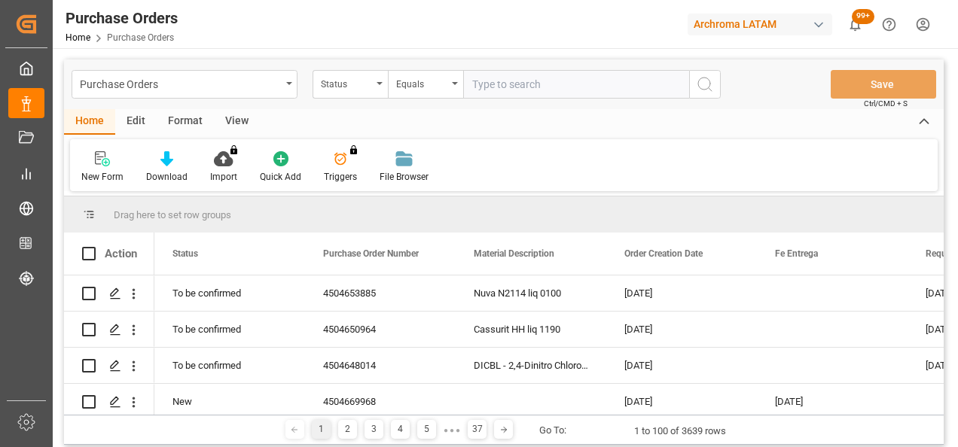
click at [374, 88] on div "Status" at bounding box center [350, 84] width 75 height 29
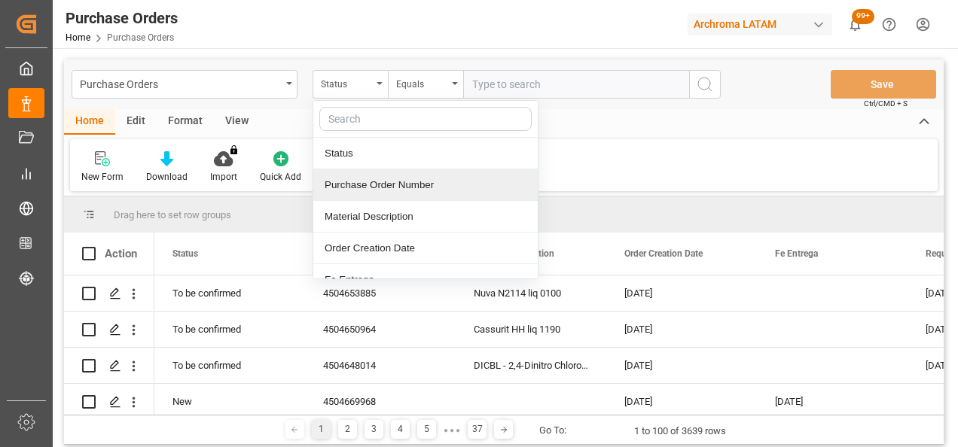
click at [404, 181] on div "Purchase Order Number" at bounding box center [425, 185] width 224 height 32
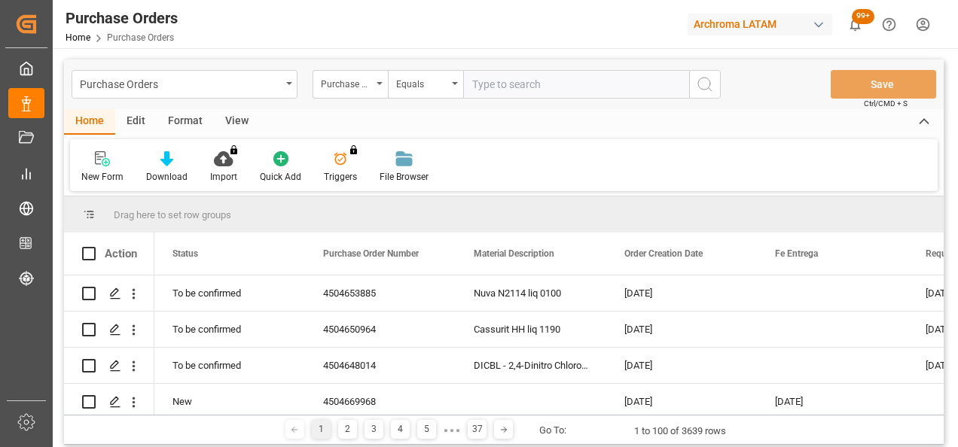
click at [510, 88] on input "text" at bounding box center [576, 84] width 226 height 29
paste input "4504654281"
type input "4504654281"
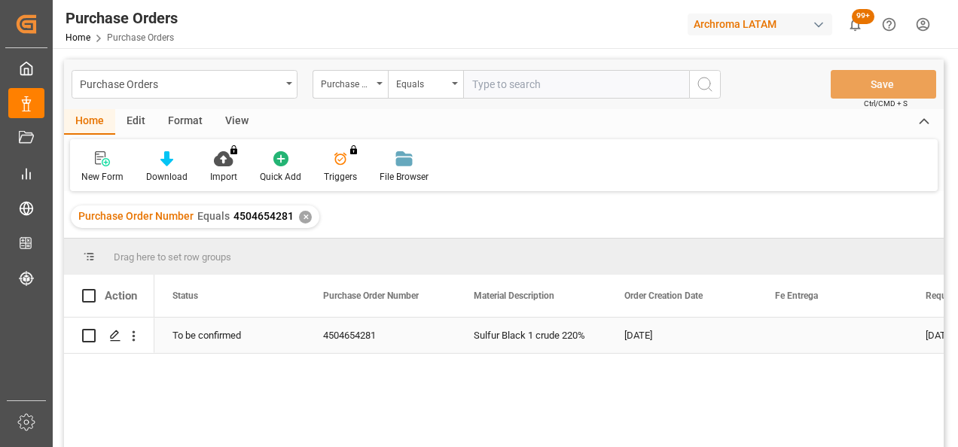
click at [124, 342] on div "Press SPACE to select this row." at bounding box center [114, 336] width 23 height 28
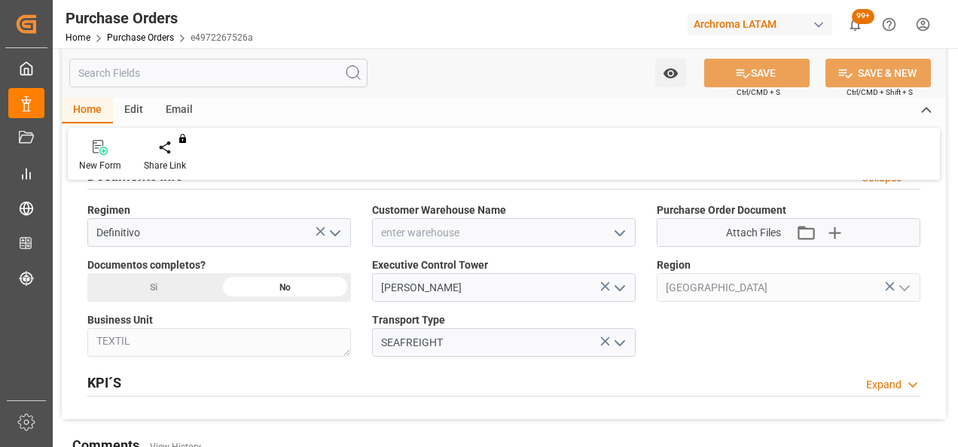
scroll to position [1054, 0]
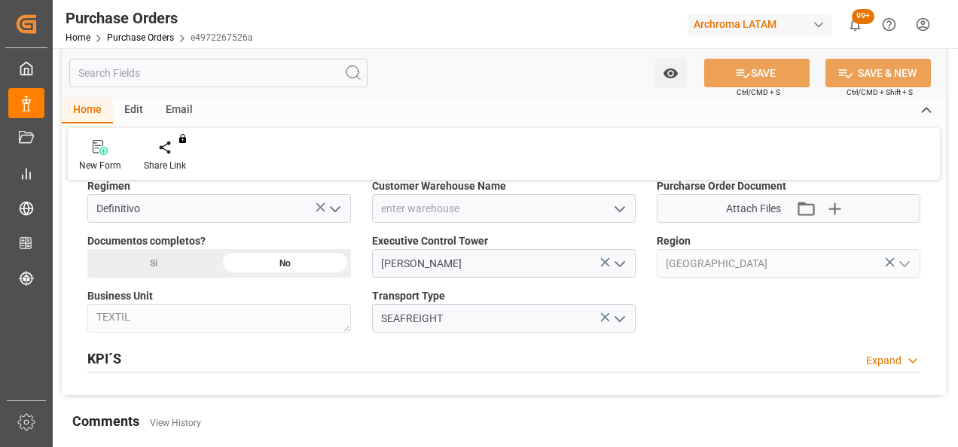
click at [622, 204] on icon "open menu" at bounding box center [620, 209] width 18 height 18
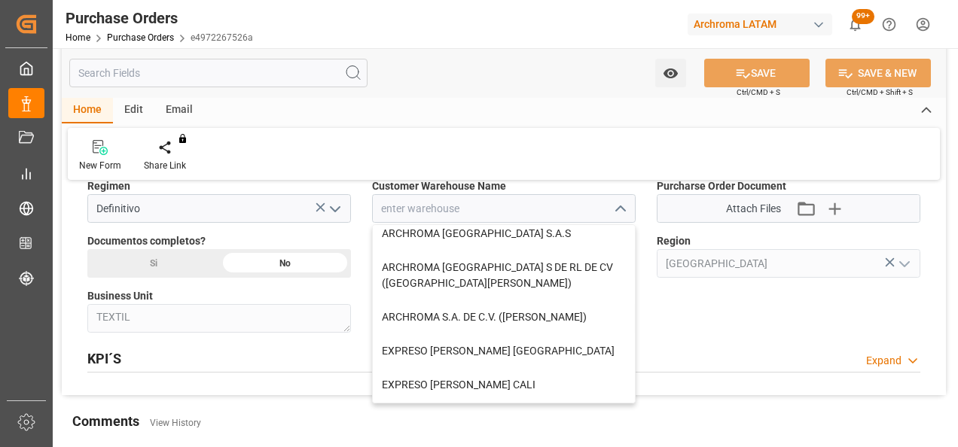
scroll to position [151, 0]
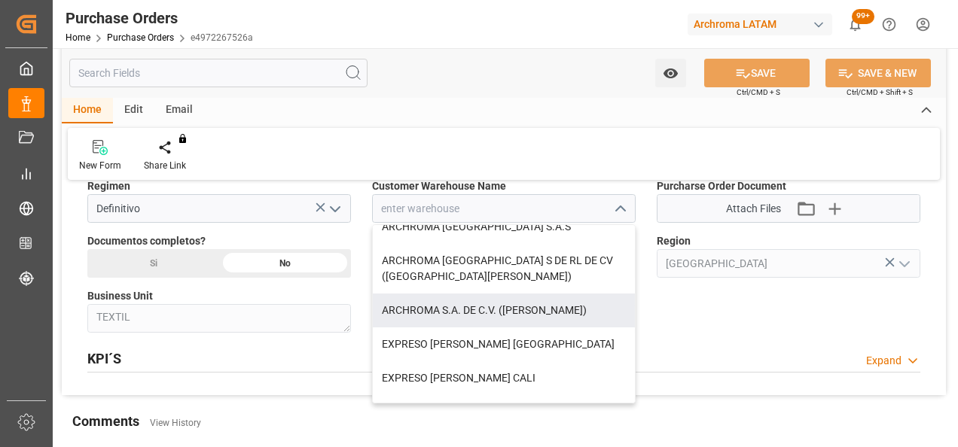
click at [498, 304] on div "ARCHROMA S.A. DE C.V. ([PERSON_NAME])" at bounding box center [504, 311] width 262 height 34
type input "ARCHROMA S.A. DE C.V. ([PERSON_NAME])"
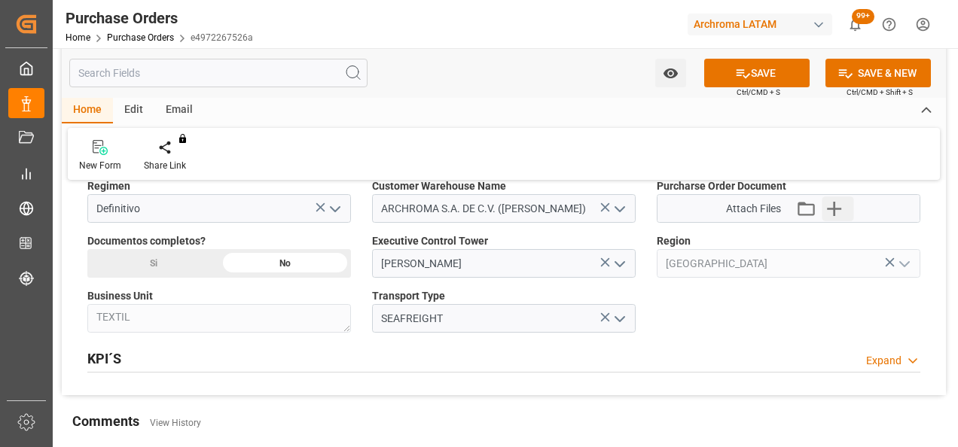
click at [838, 207] on icon "button" at bounding box center [834, 209] width 24 height 24
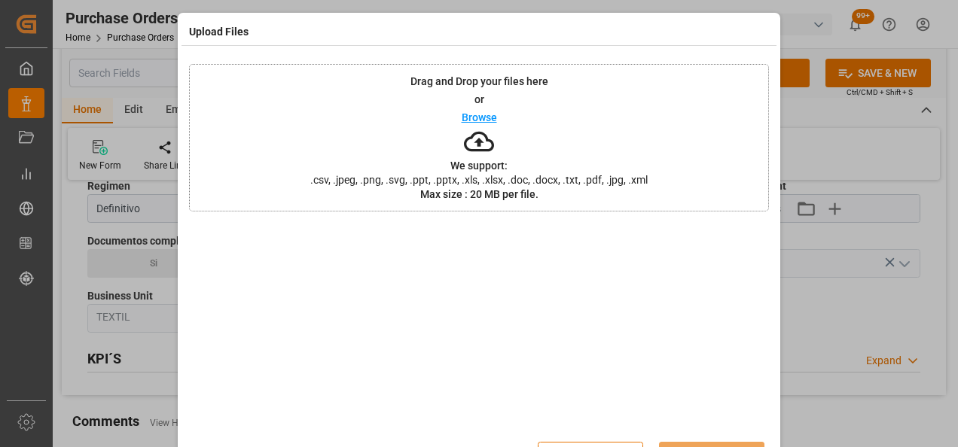
click at [402, 146] on div "Drag and Drop your files here or Browse We support: .csv, .jpeg, .png, .svg, .p…" at bounding box center [479, 138] width 580 height 148
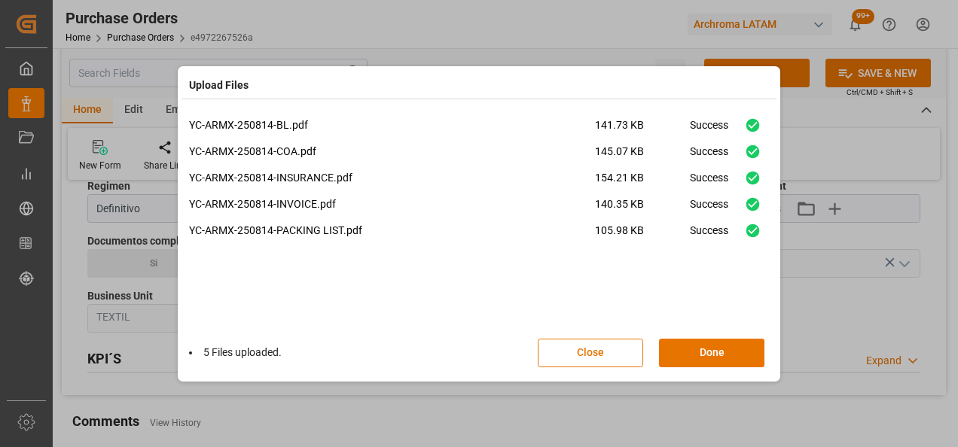
click at [703, 355] on button "Done" at bounding box center [711, 353] width 105 height 29
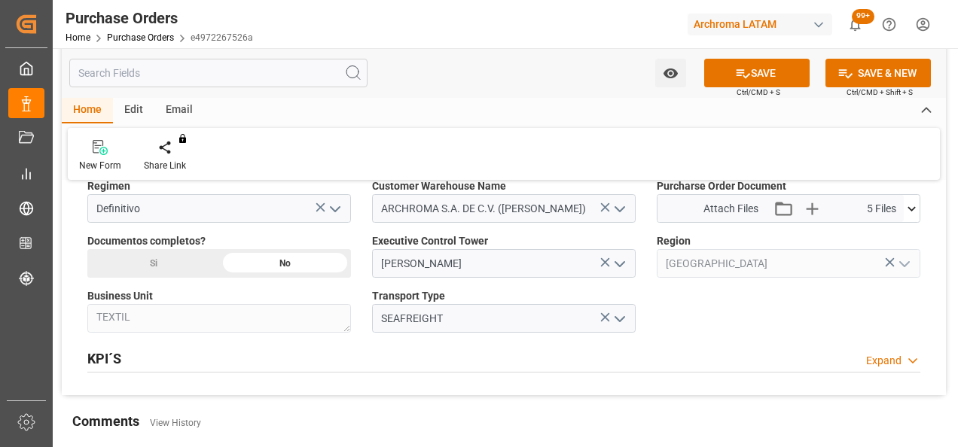
click at [185, 264] on div "Si" at bounding box center [153, 263] width 132 height 29
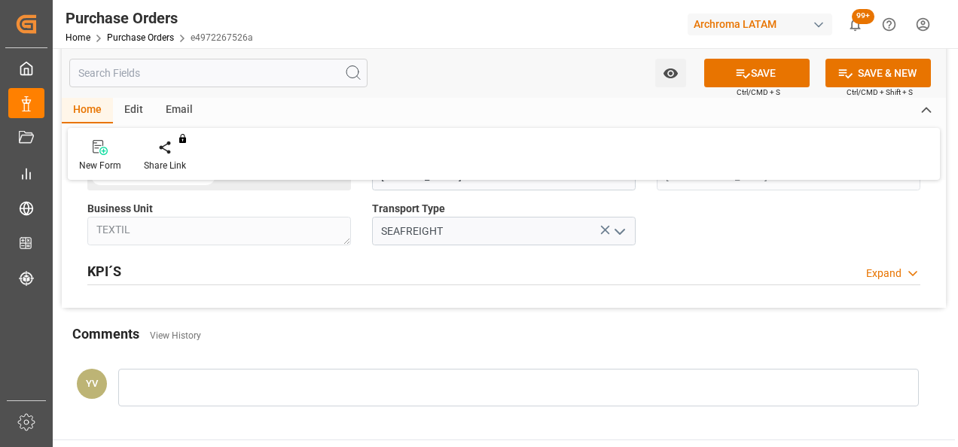
scroll to position [1205, 0]
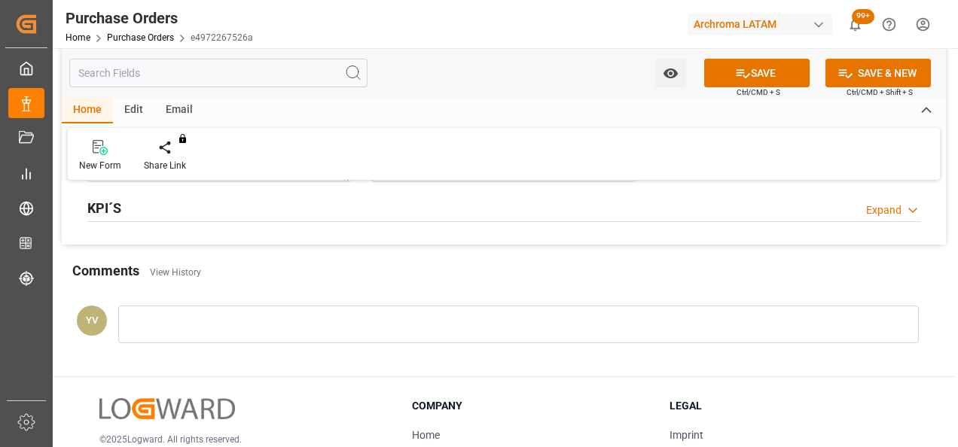
click at [307, 327] on div at bounding box center [518, 325] width 801 height 38
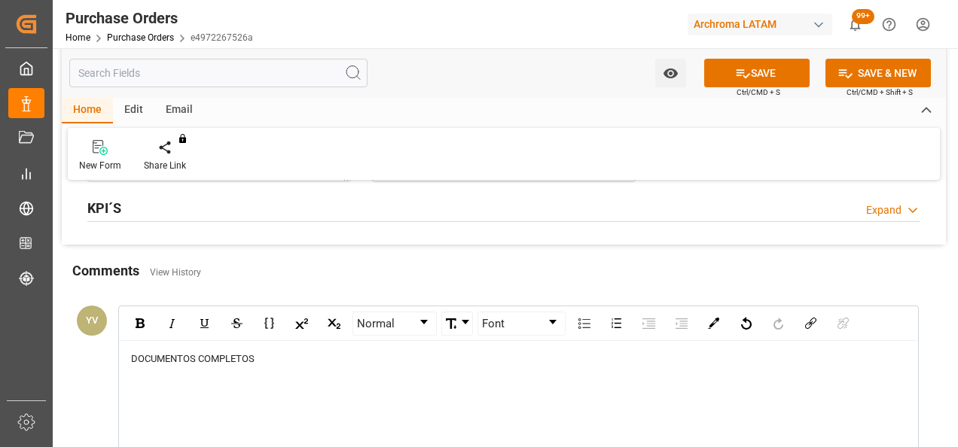
click at [279, 369] on div "rdw-editor" at bounding box center [519, 373] width 776 height 15
click at [279, 355] on div "DOCUMENTOS COMPLETOS" at bounding box center [519, 359] width 776 height 15
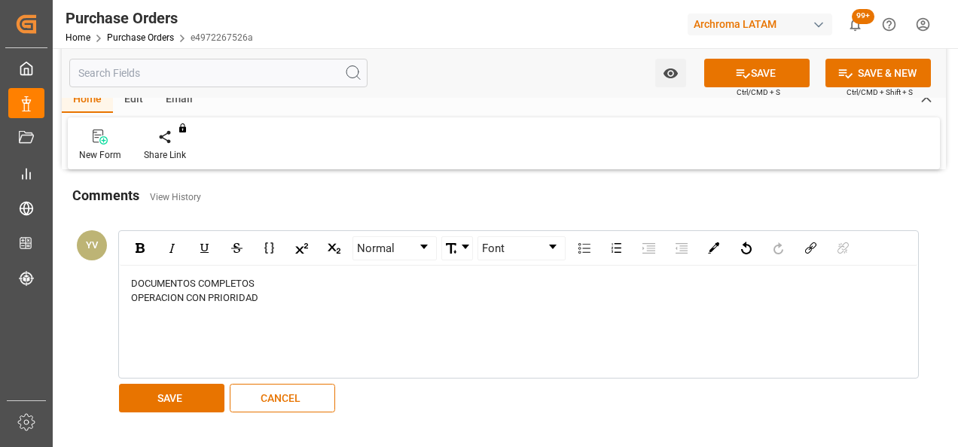
click at [190, 384] on button "SAVE" at bounding box center [171, 398] width 105 height 29
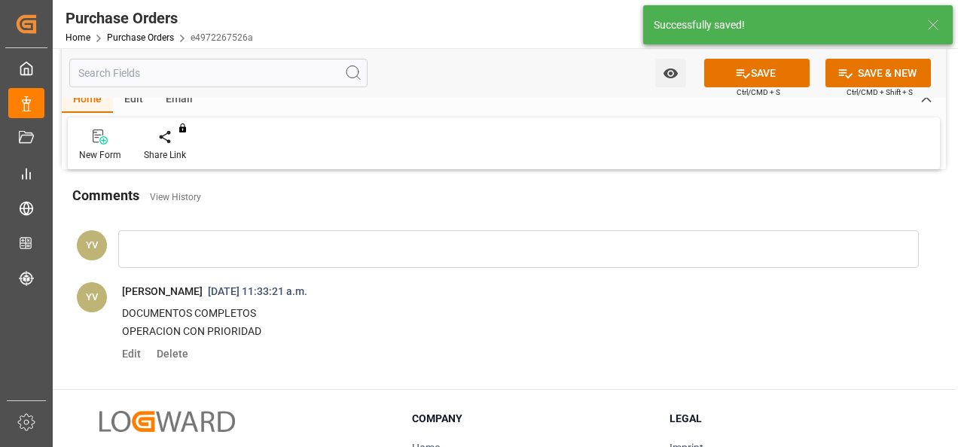
click at [679, 76] on button "Watch Option" at bounding box center [670, 73] width 31 height 29
click at [600, 111] on span "Start Watching" at bounding box center [607, 107] width 137 height 16
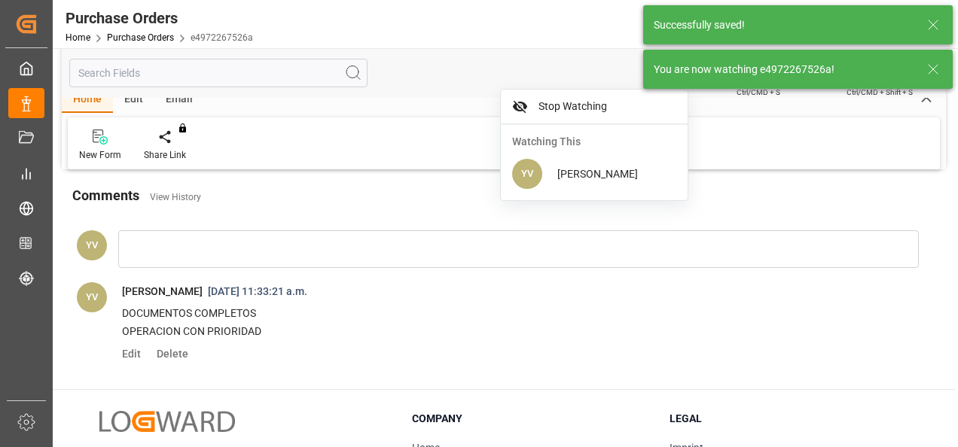
click at [935, 74] on icon at bounding box center [933, 69] width 18 height 18
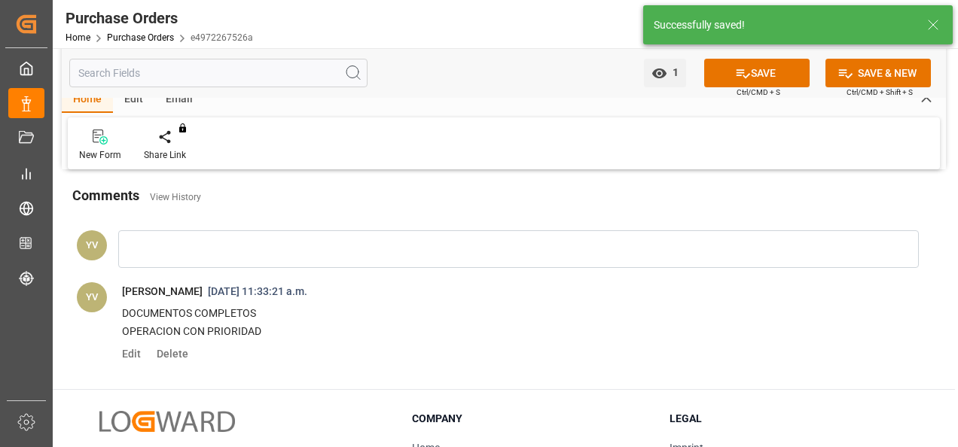
click at [743, 75] on icon at bounding box center [743, 74] width 16 height 16
